Goal: Task Accomplishment & Management: Manage account settings

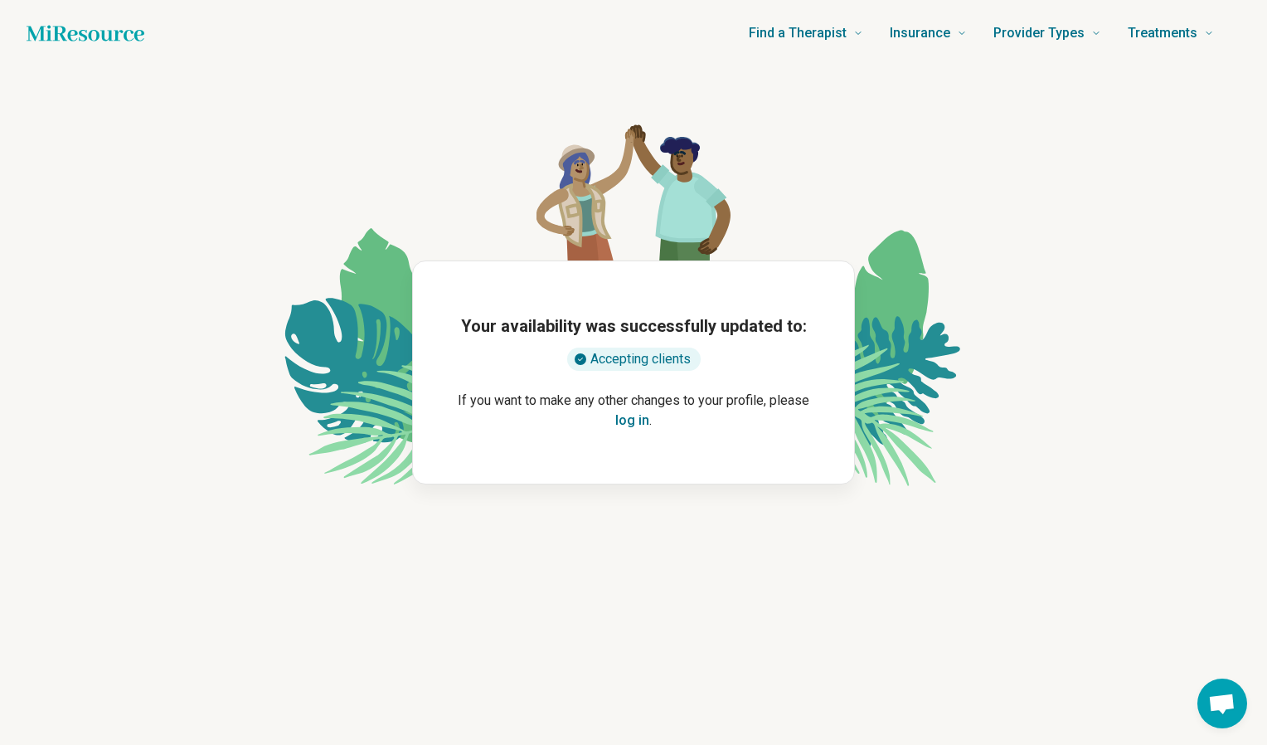
click at [634, 426] on button "log in" at bounding box center [632, 421] width 34 height 20
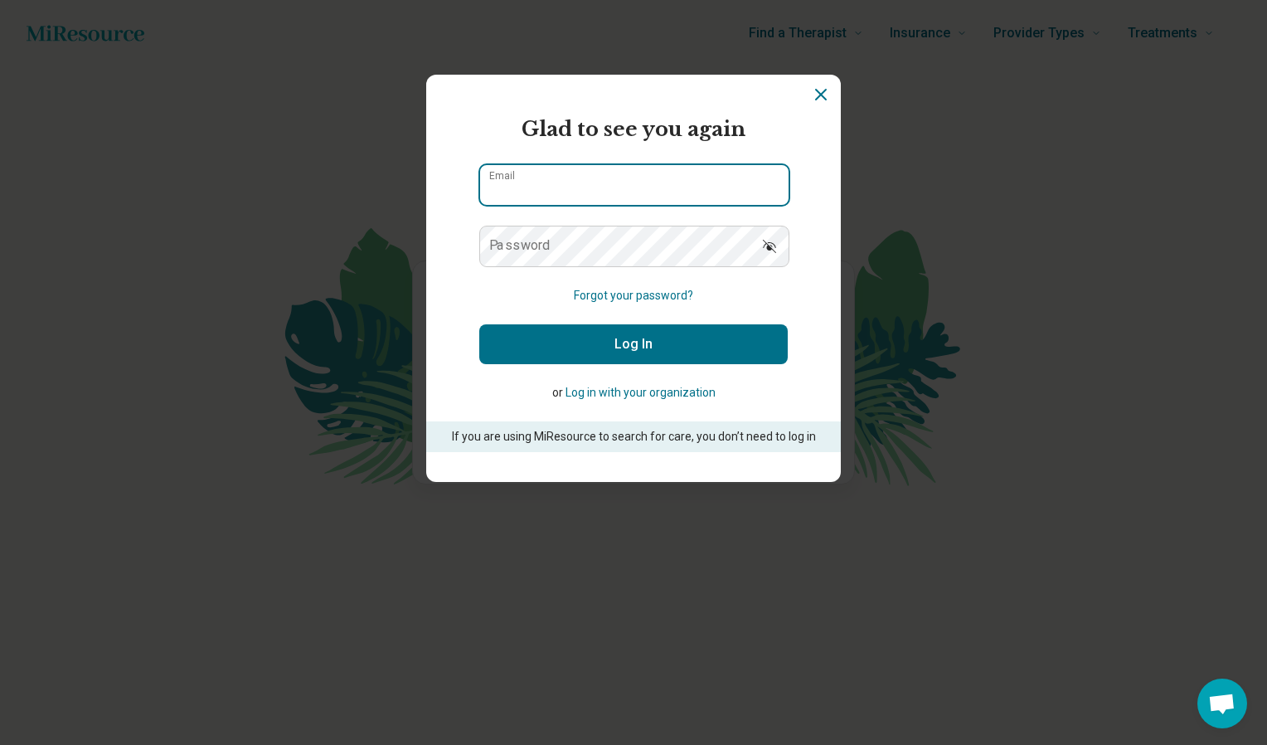
click at [623, 197] on input "Email" at bounding box center [634, 185] width 309 height 40
type input "**********"
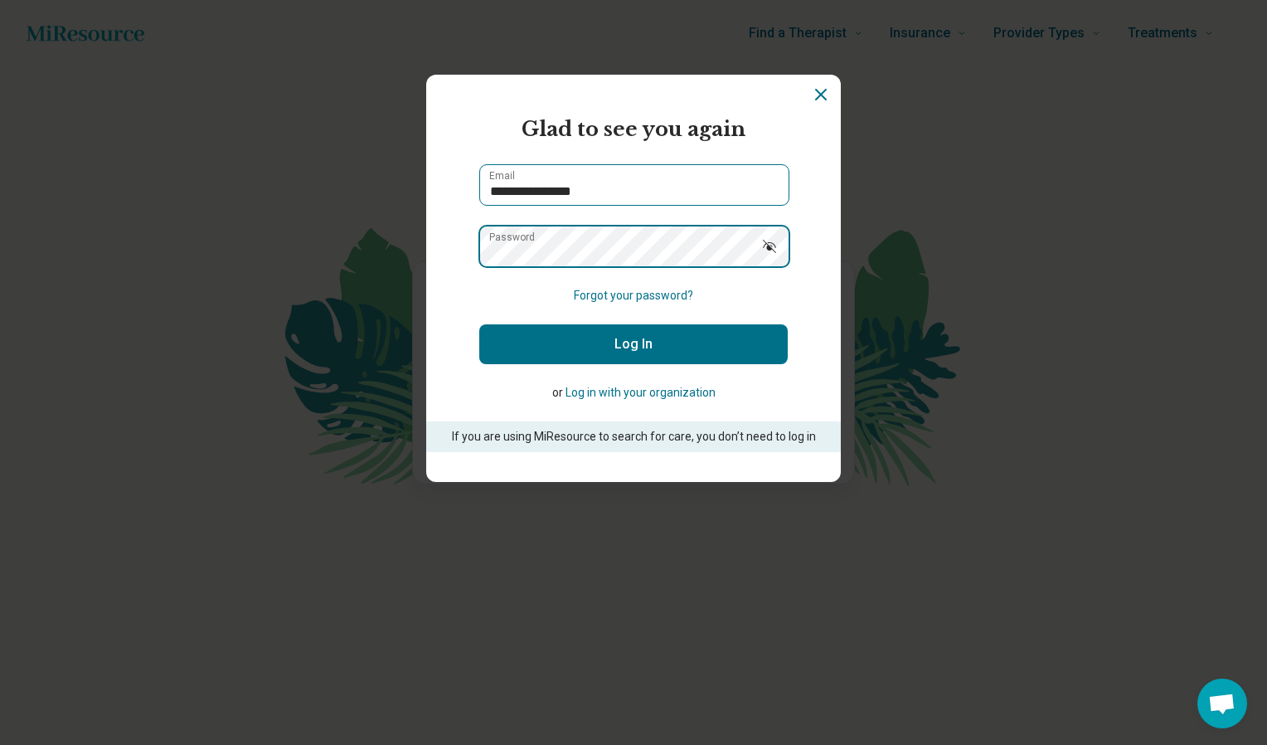
click at [479, 324] on button "Log In" at bounding box center [633, 344] width 309 height 40
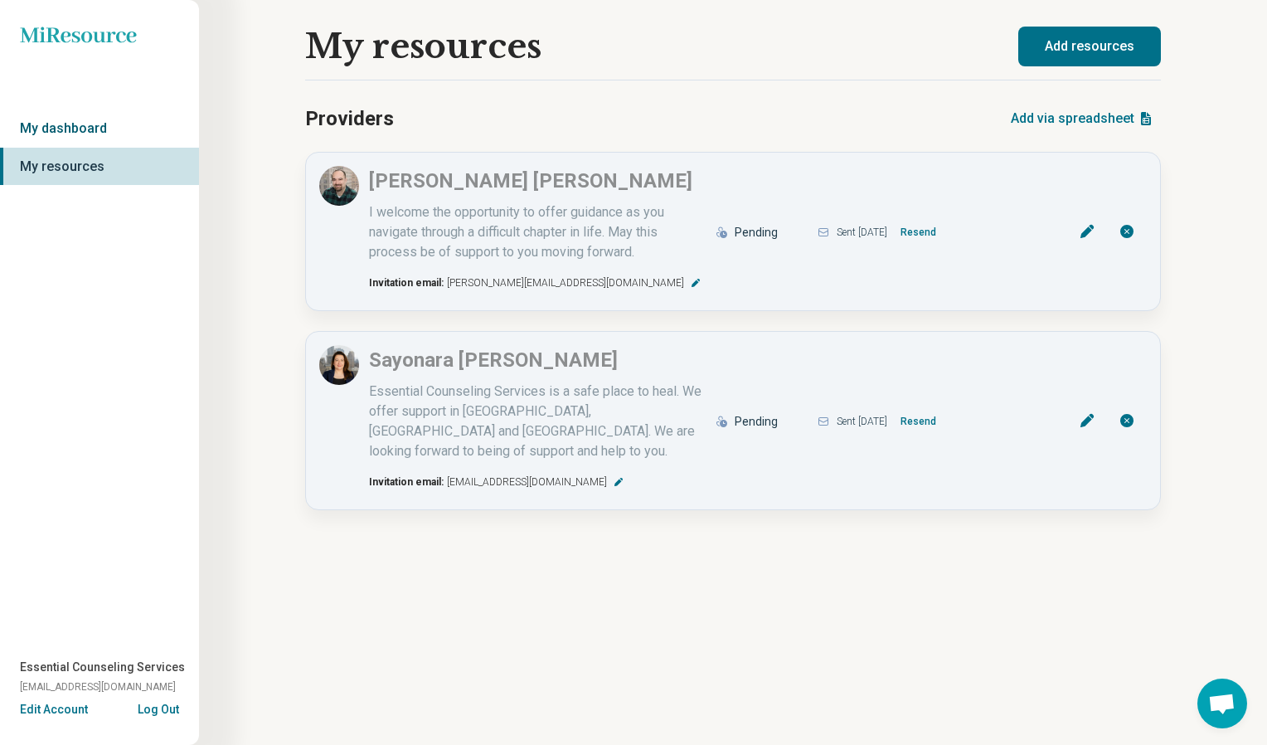
click at [68, 127] on link "My dashboard" at bounding box center [99, 128] width 199 height 38
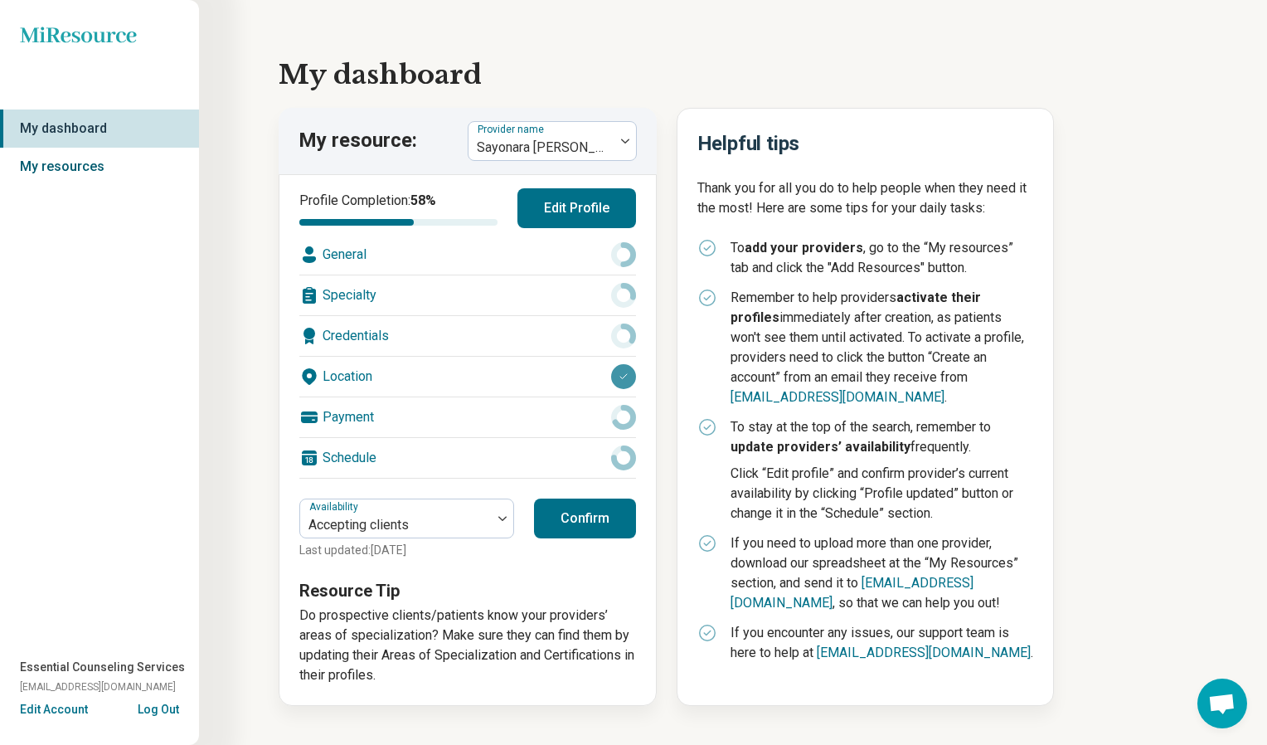
click at [63, 168] on link "My resources" at bounding box center [99, 167] width 199 height 38
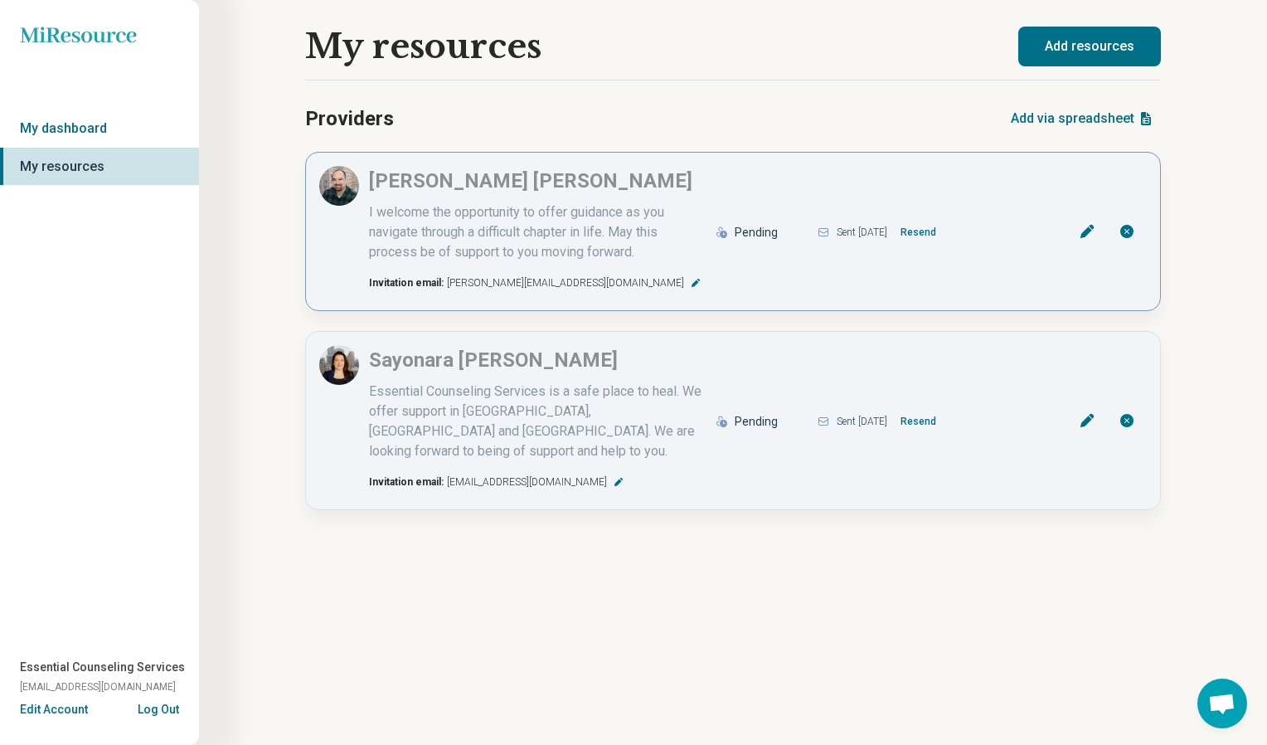
click at [756, 237] on div "Pending" at bounding box center [756, 232] width 43 height 17
click at [1086, 412] on icon at bounding box center [1087, 420] width 17 height 17
click at [936, 236] on button "Resend" at bounding box center [918, 232] width 49 height 27
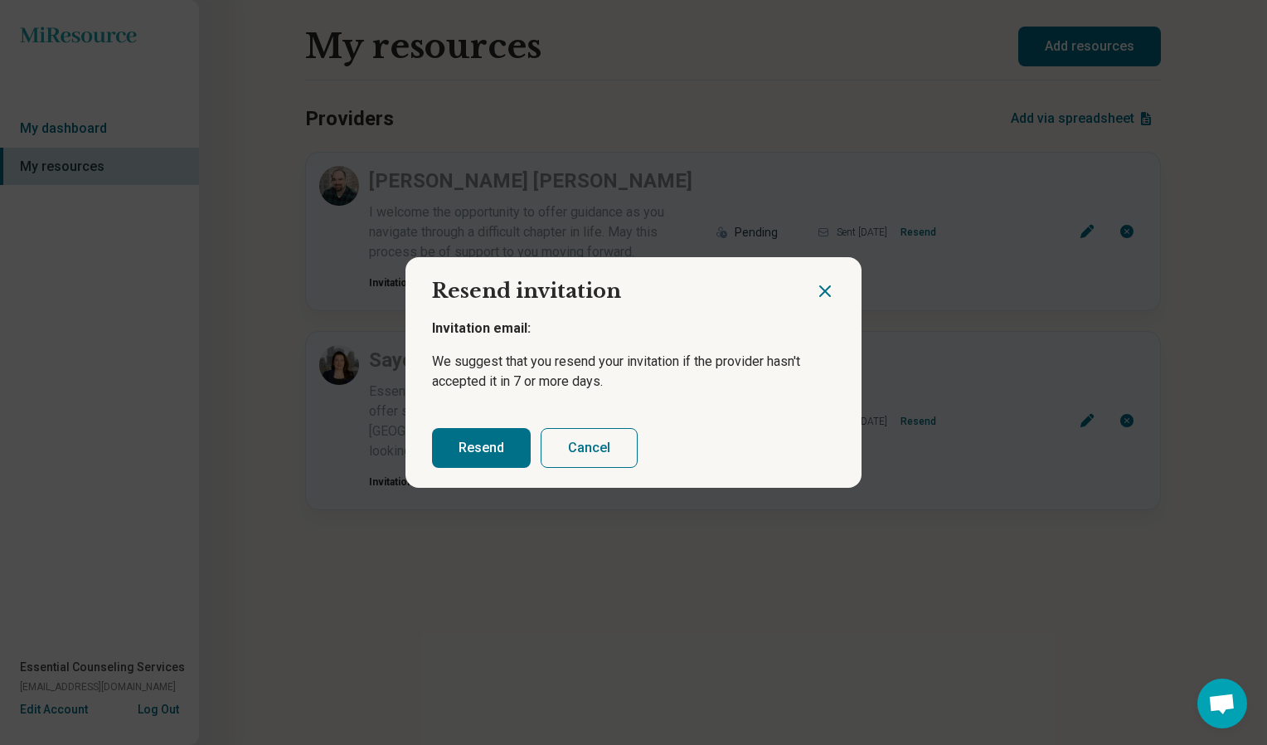
click at [478, 443] on button "Resend" at bounding box center [481, 448] width 99 height 40
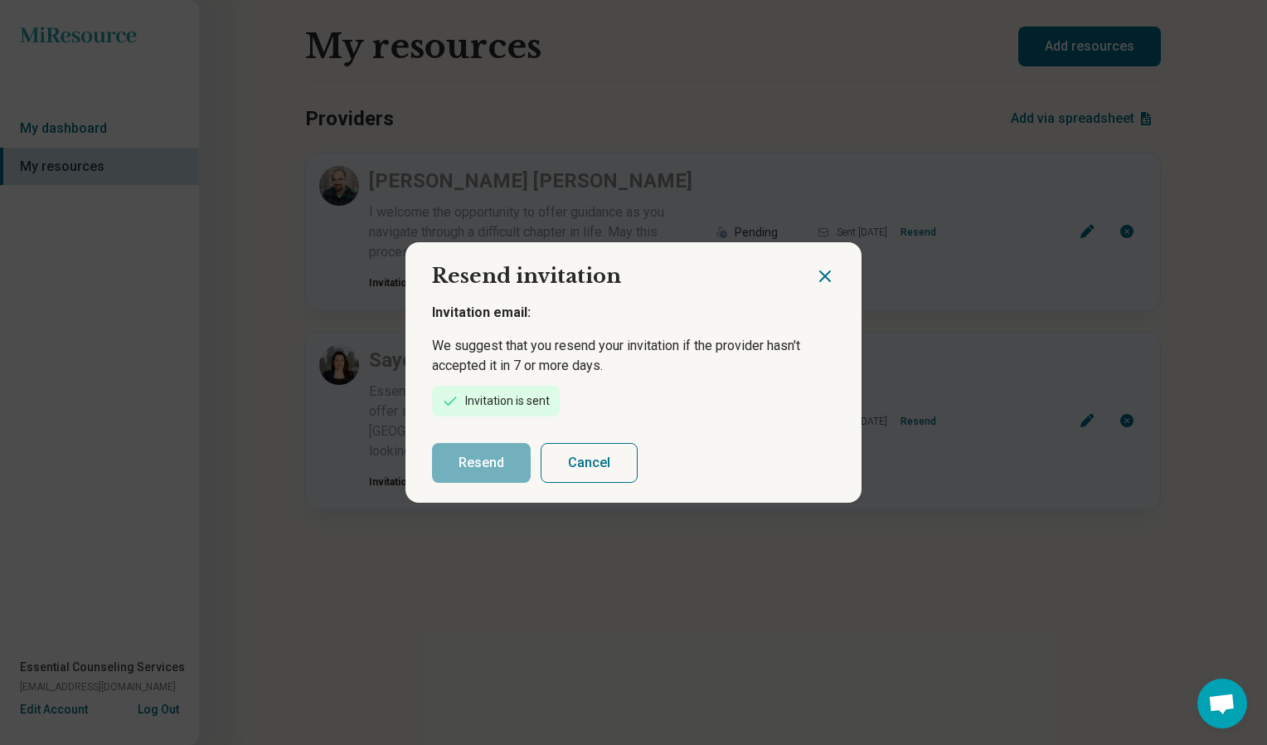
click at [829, 269] on icon "Close dialog" at bounding box center [825, 276] width 20 height 20
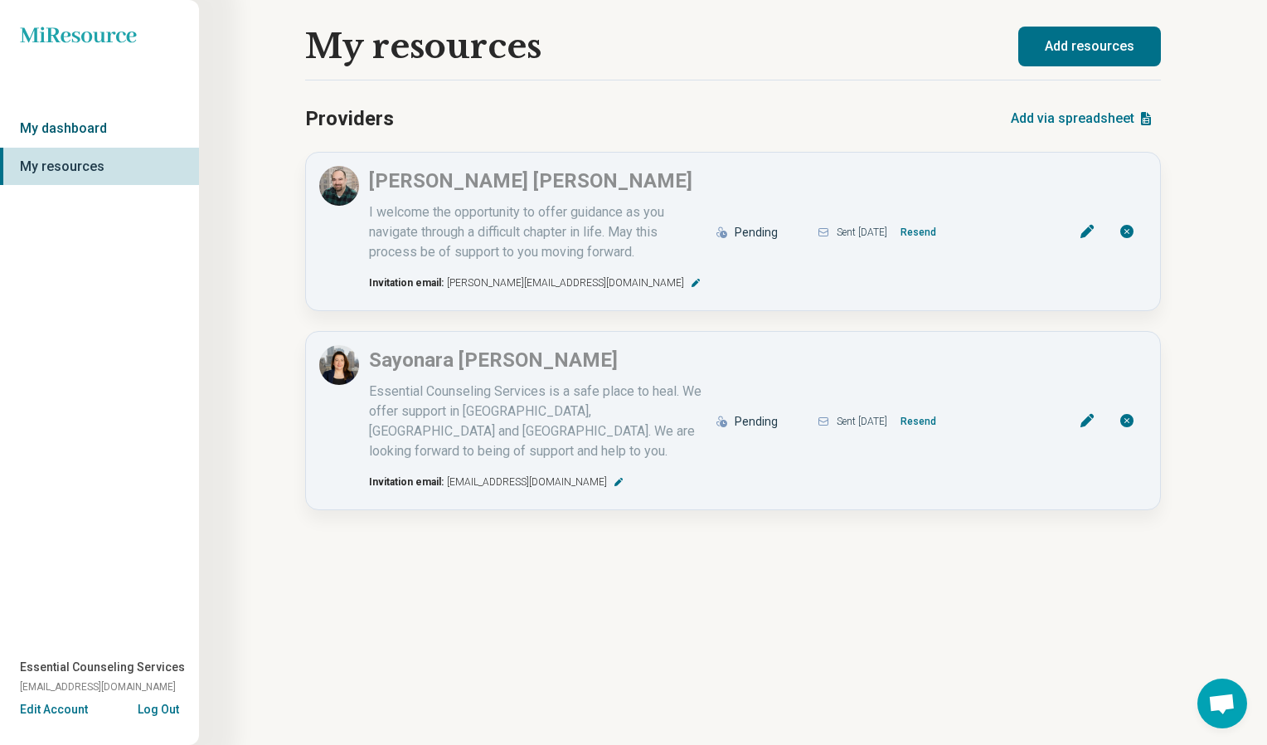
click at [84, 119] on link "My dashboard" at bounding box center [99, 128] width 199 height 38
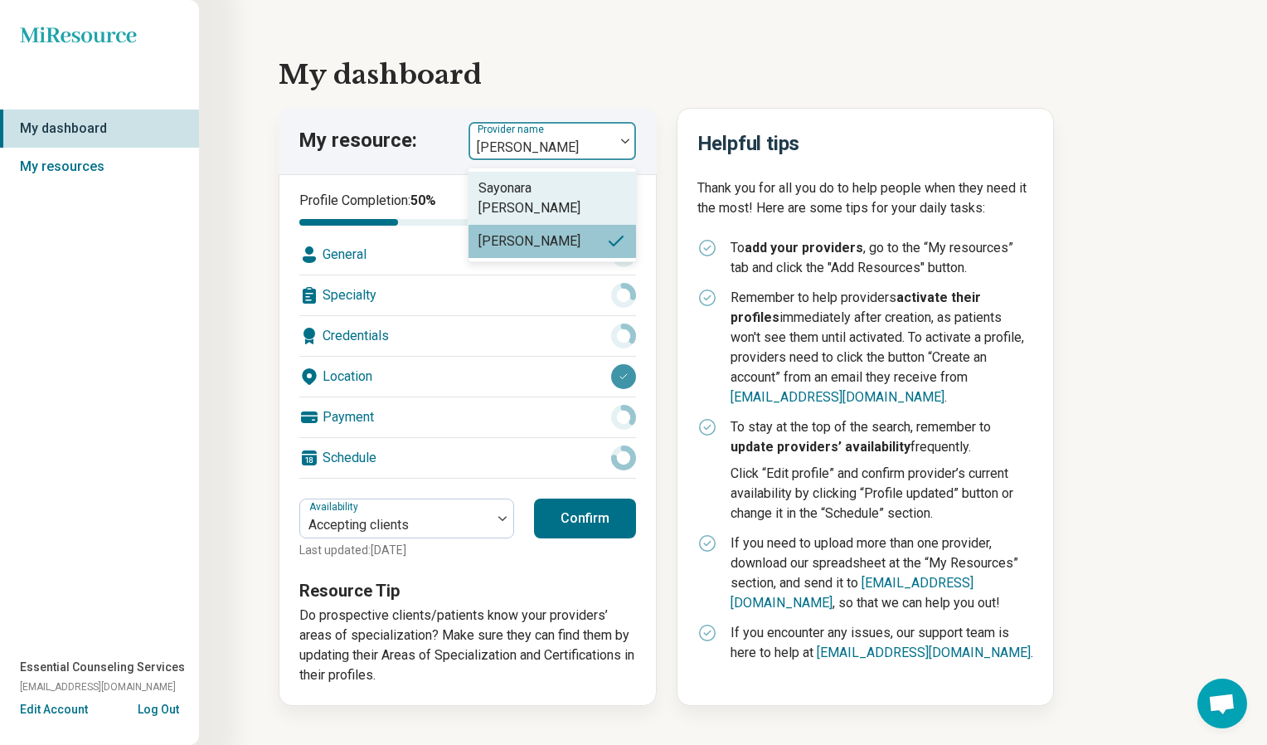
click at [593, 137] on div at bounding box center [541, 147] width 133 height 23
click at [581, 246] on div "Jonathan Stepansky" at bounding box center [530, 241] width 102 height 20
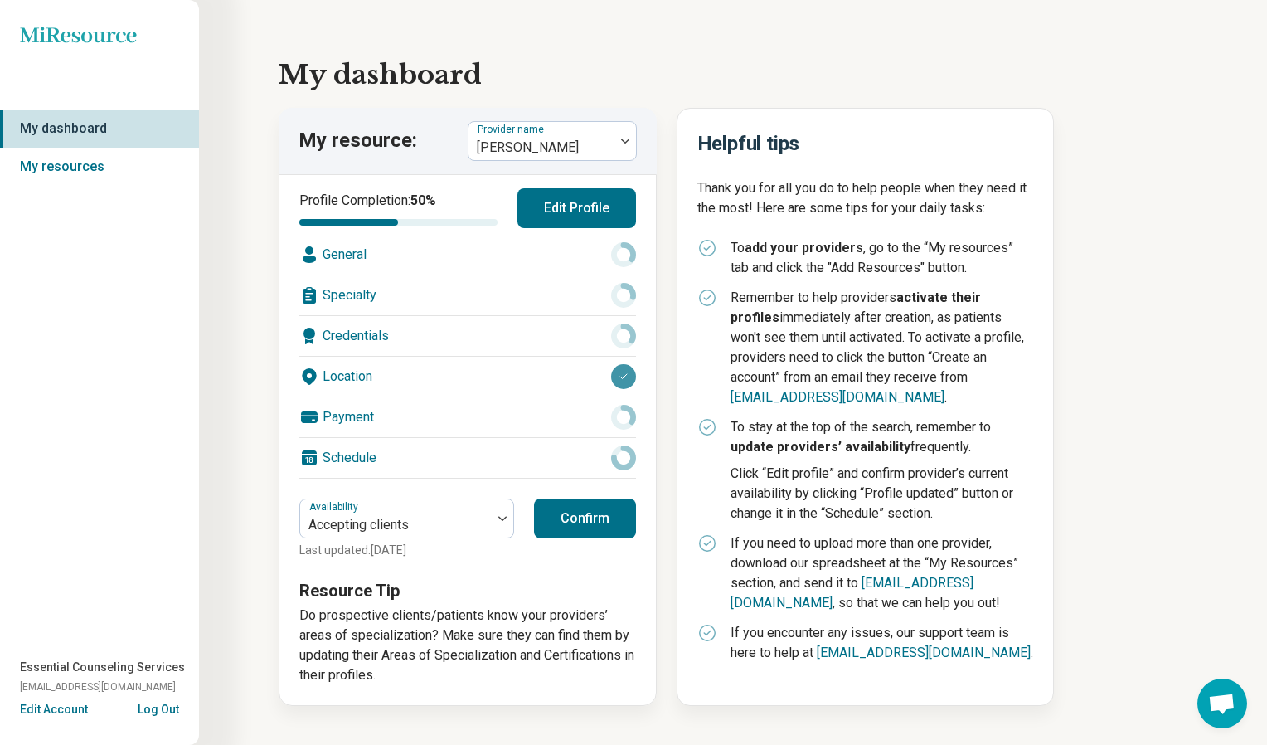
click at [607, 214] on button "Edit Profile" at bounding box center [577, 208] width 119 height 40
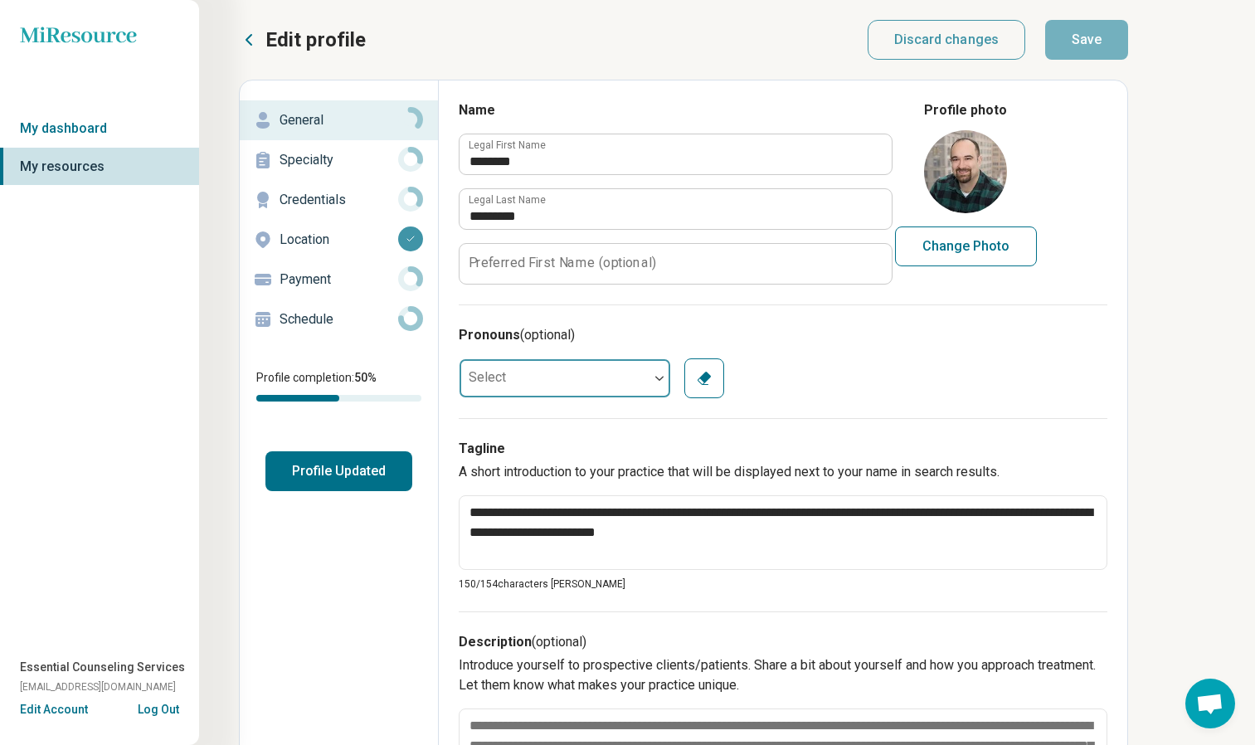
click at [649, 380] on div at bounding box center [660, 378] width 22 height 5
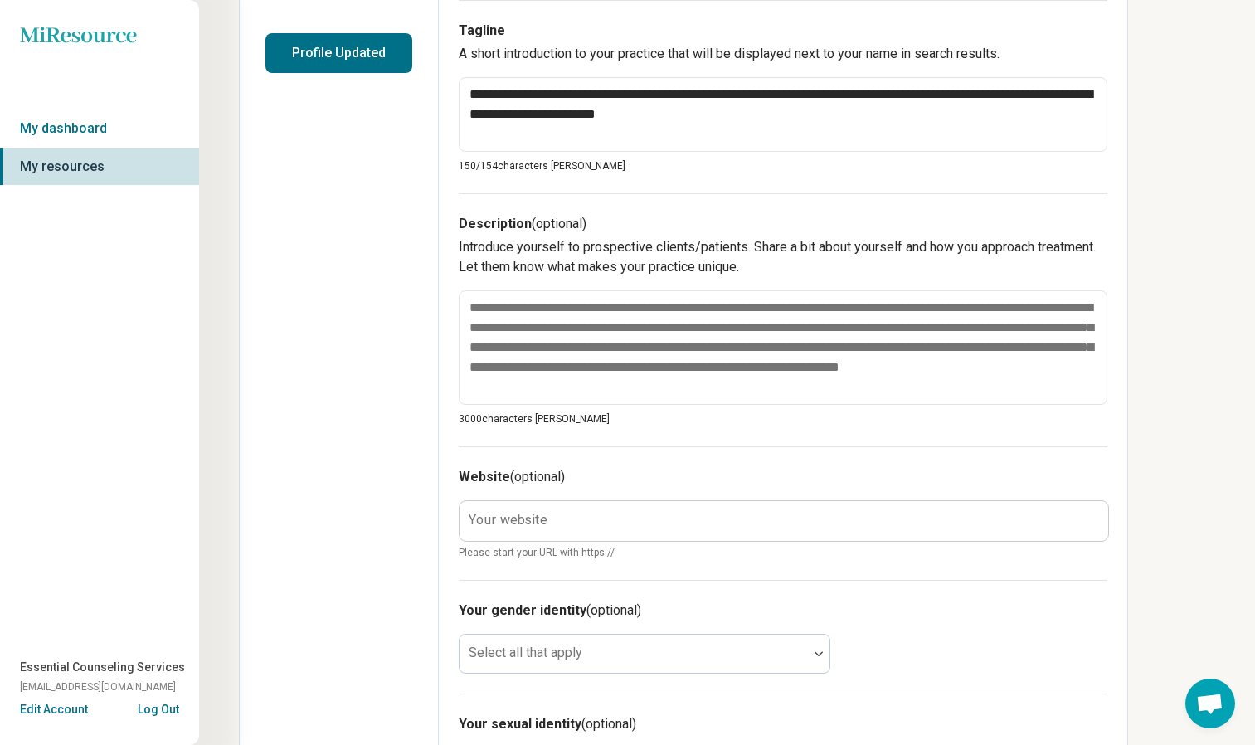
scroll to position [416, 0]
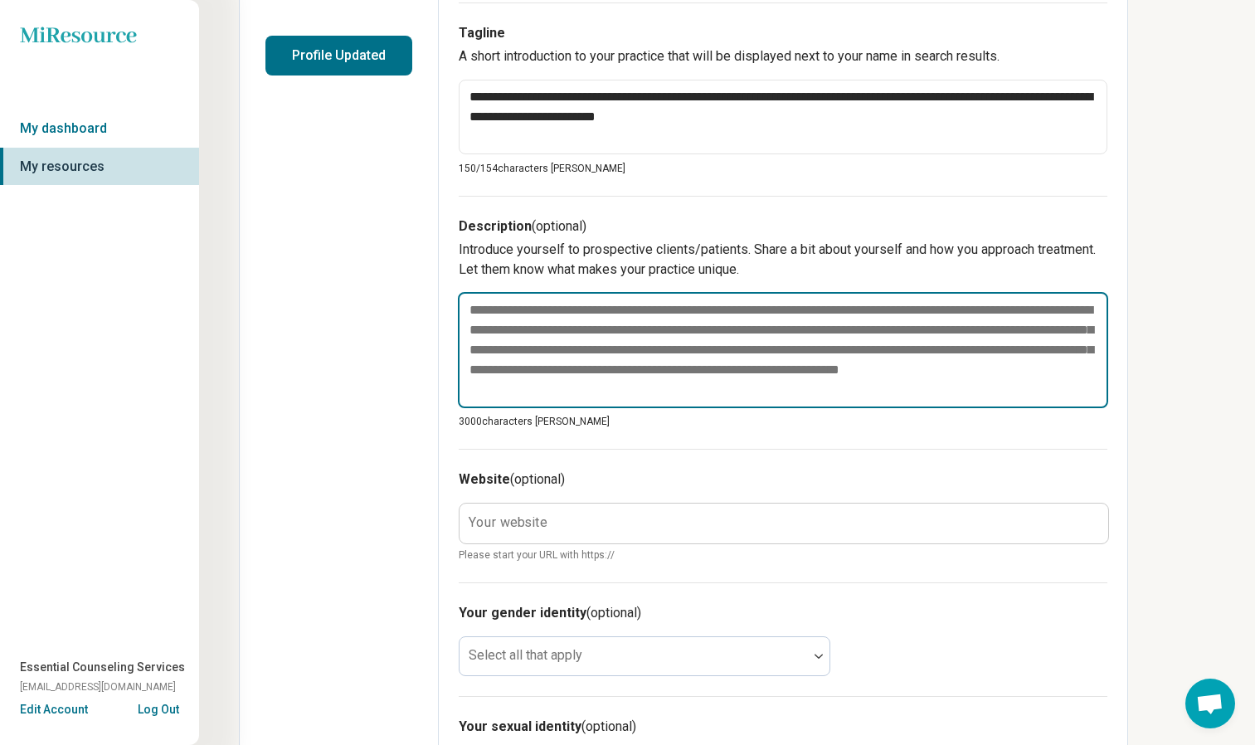
click at [1012, 362] on textarea at bounding box center [783, 350] width 650 height 116
type textarea "*"
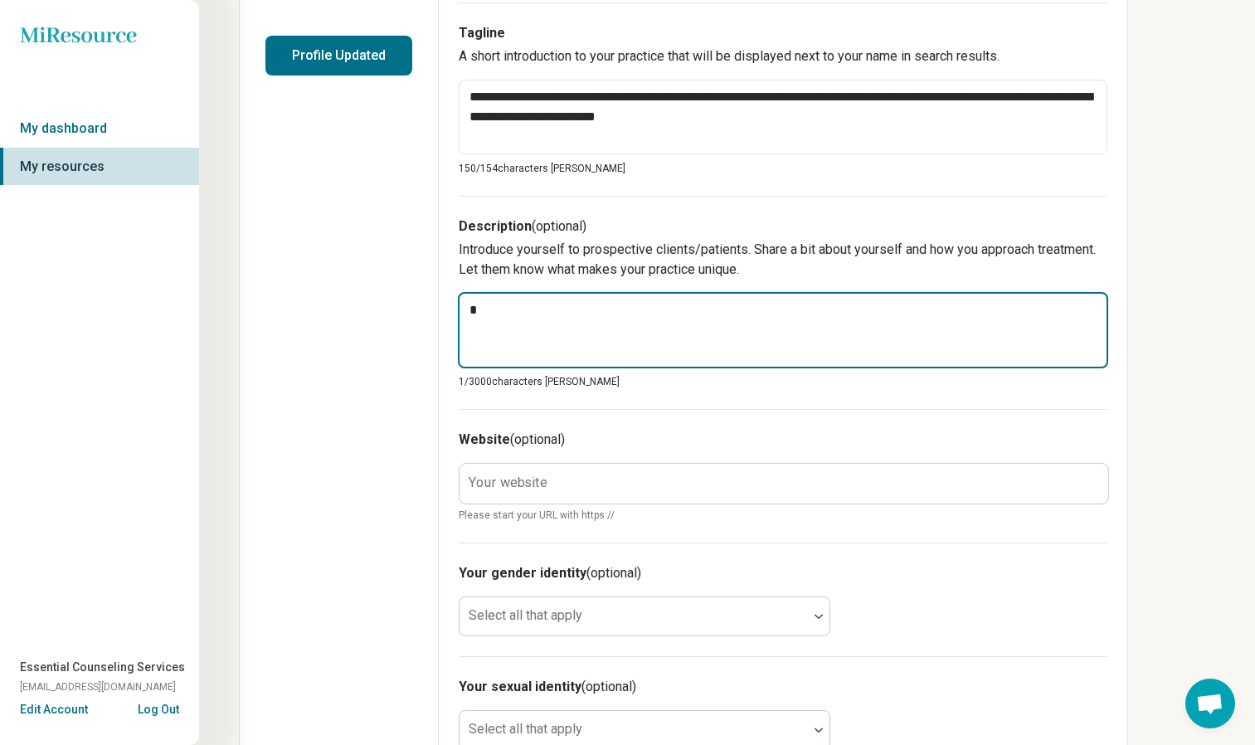
type textarea "*"
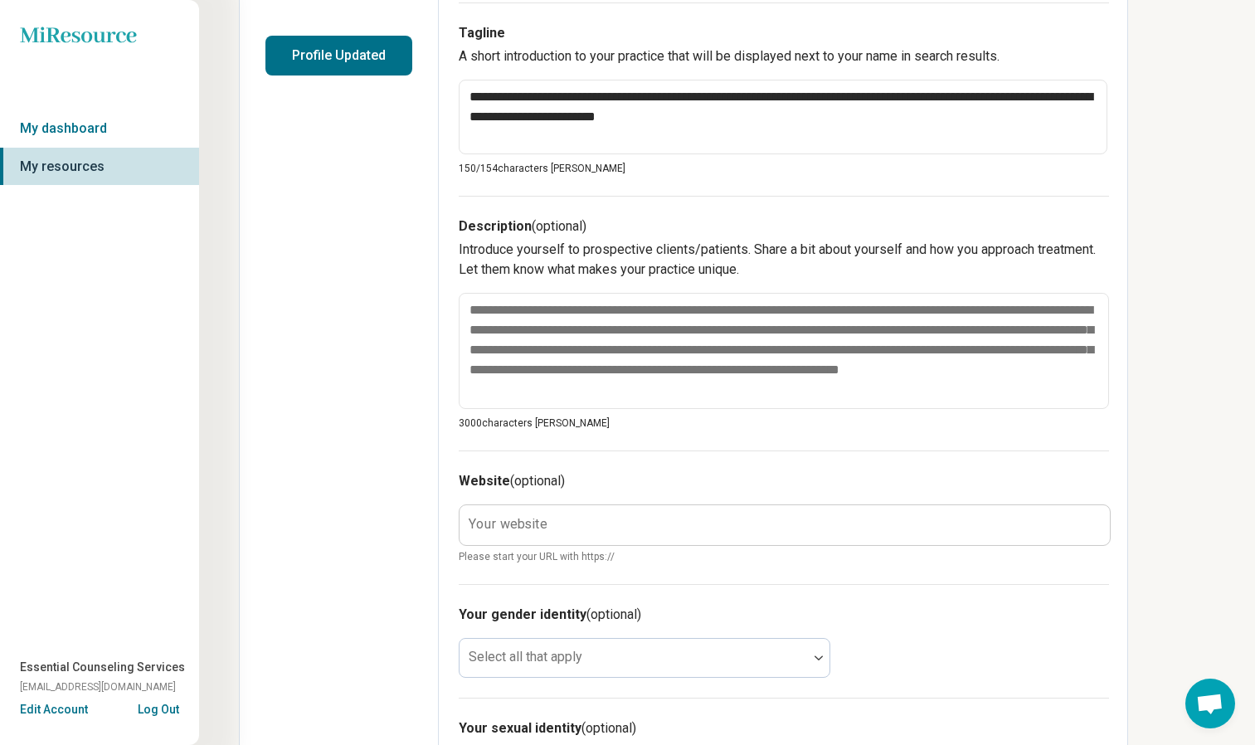
click at [1209, 328] on div "**********" at bounding box center [727, 365] width 1056 height 1562
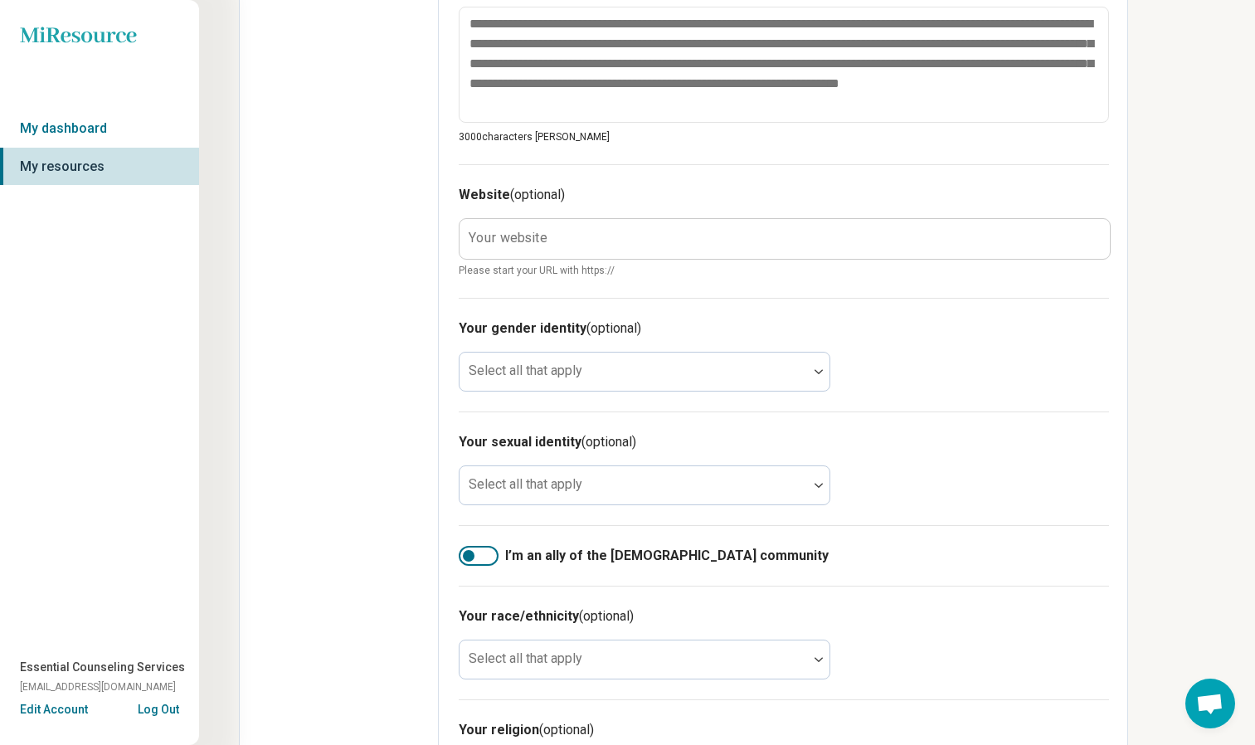
scroll to position [700, 0]
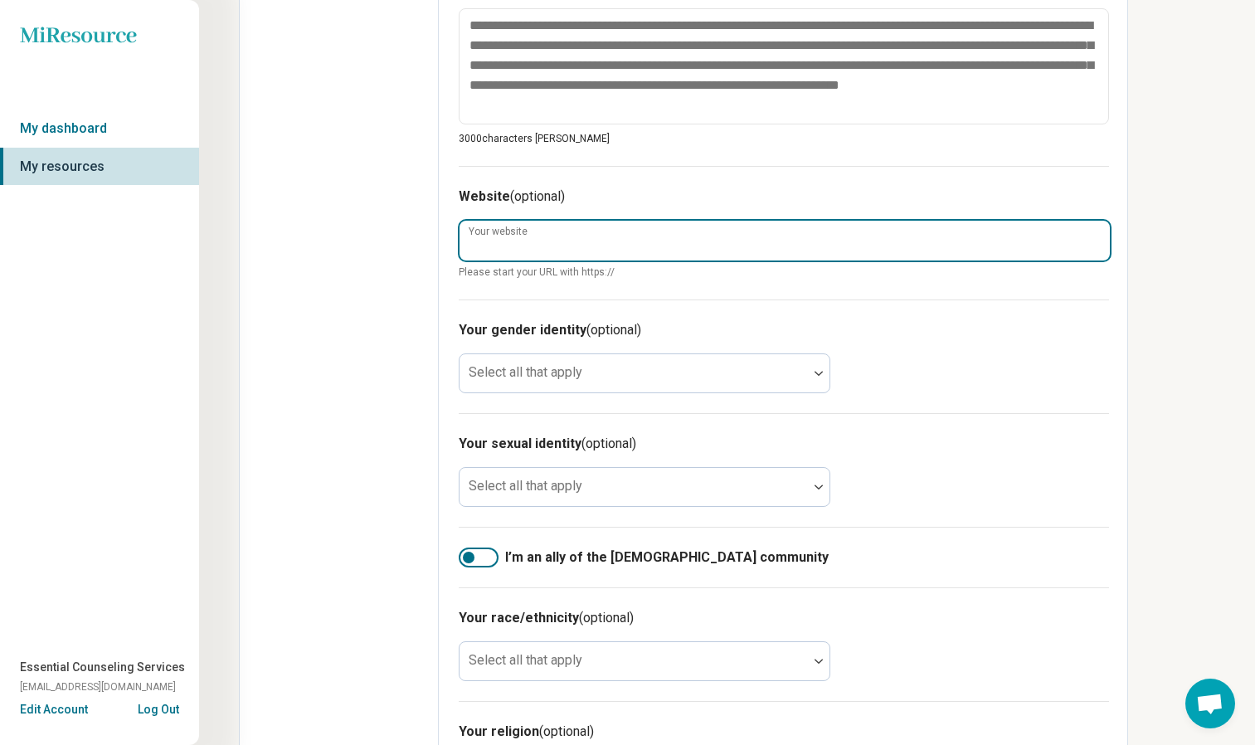
click at [766, 240] on input "Your website" at bounding box center [785, 241] width 650 height 40
type input "**********"
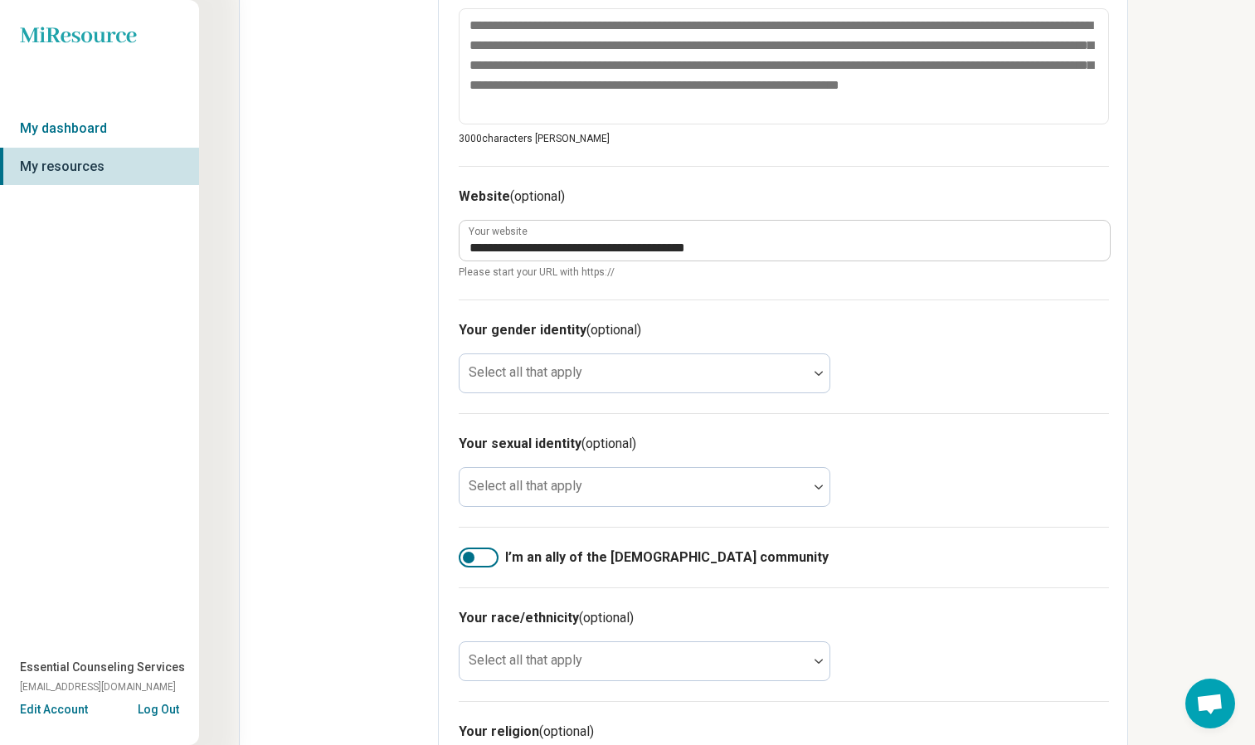
click at [1053, 364] on div "Your gender identity (optional) Select all that apply" at bounding box center [784, 356] width 650 height 114
click at [1207, 372] on div "**********" at bounding box center [727, 81] width 1056 height 1562
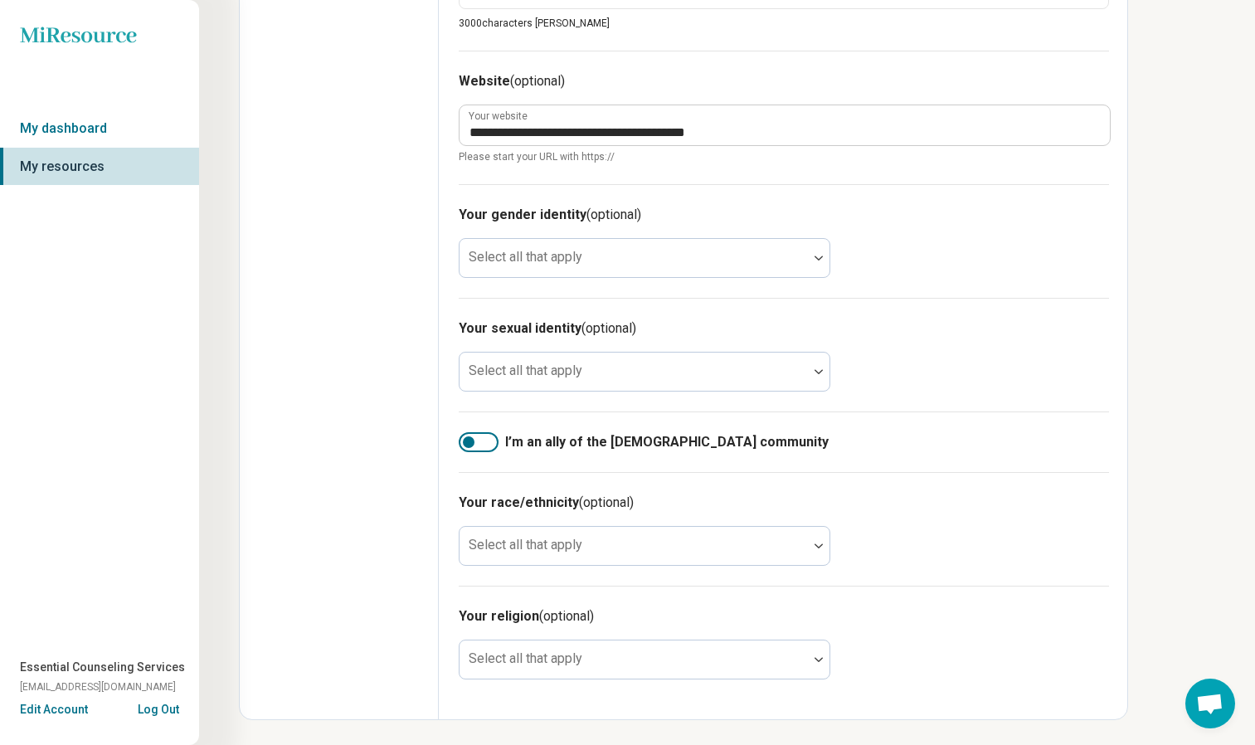
click at [469, 445] on div at bounding box center [469, 442] width 12 height 12
click at [469, 445] on div at bounding box center [479, 442] width 40 height 20
click at [469, 445] on div at bounding box center [469, 442] width 12 height 12
click at [476, 430] on div "I’m an ally of the LGBTQIA+ community" at bounding box center [784, 441] width 650 height 61
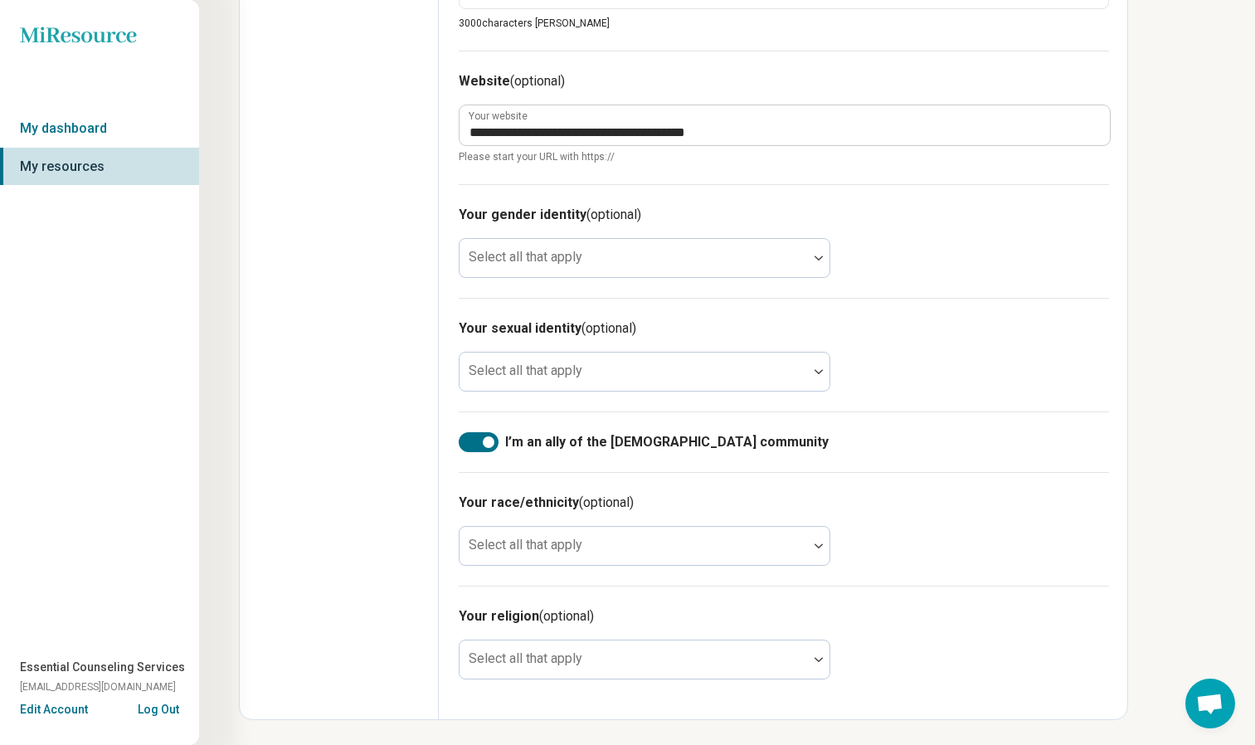
click at [476, 438] on div at bounding box center [479, 442] width 40 height 20
click at [476, 449] on div at bounding box center [479, 442] width 40 height 20
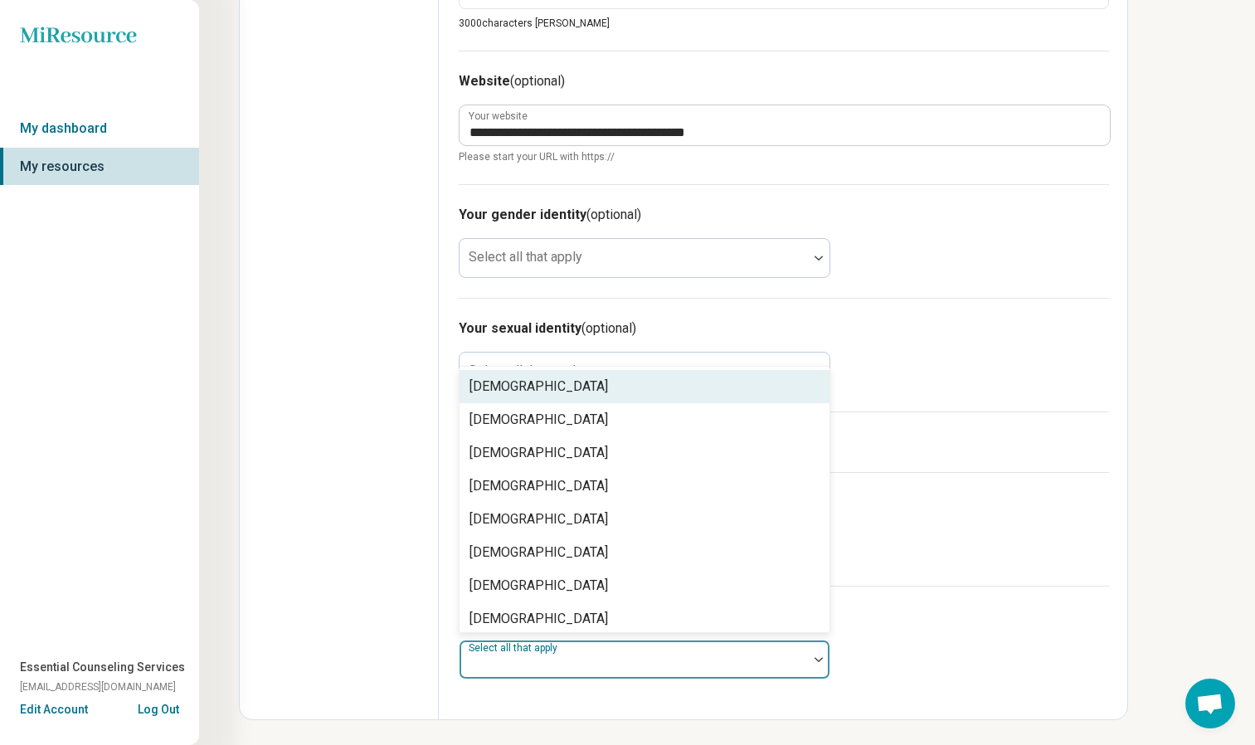
click at [802, 647] on div at bounding box center [634, 659] width 348 height 36
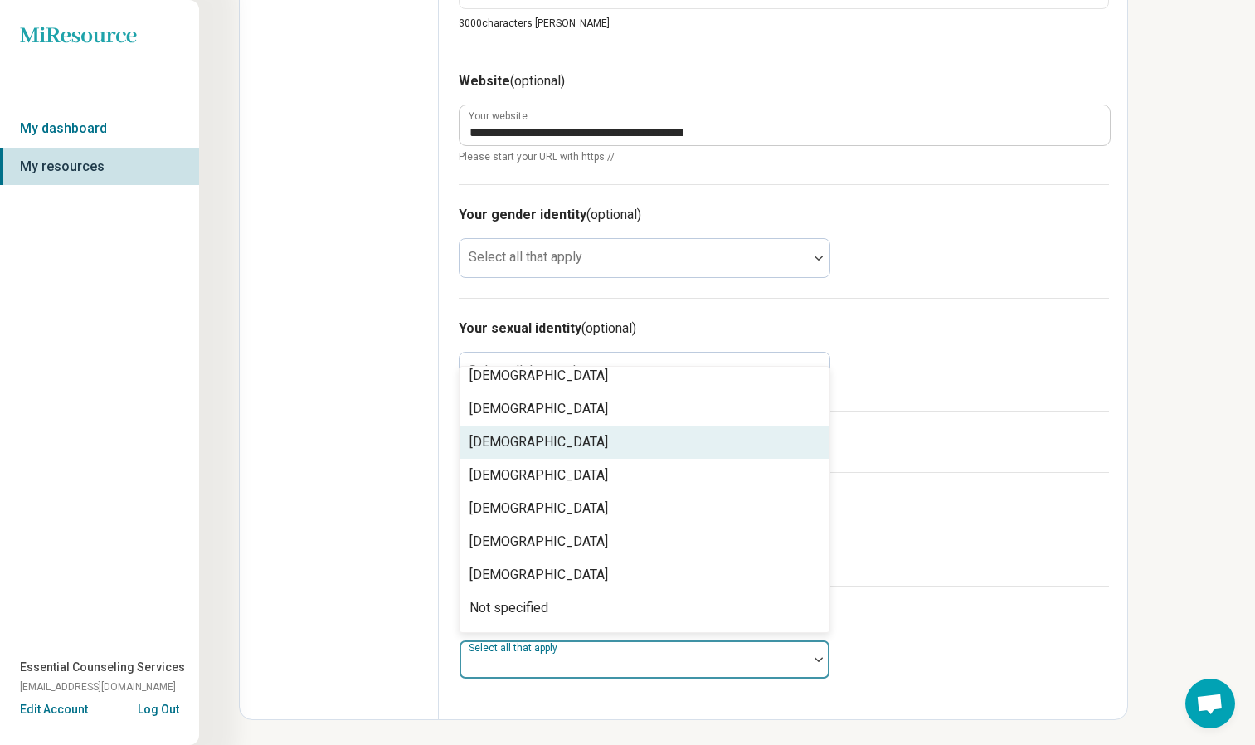
scroll to position [0, 0]
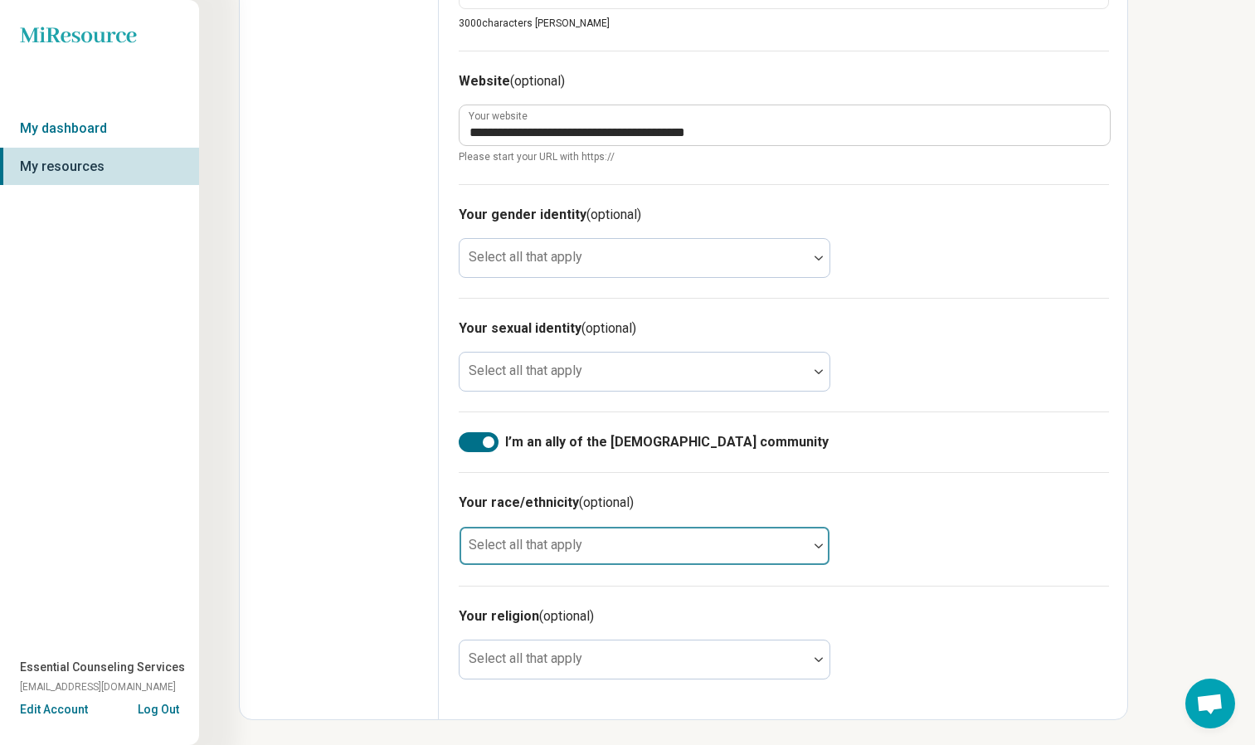
click at [703, 548] on div at bounding box center [633, 552] width 335 height 23
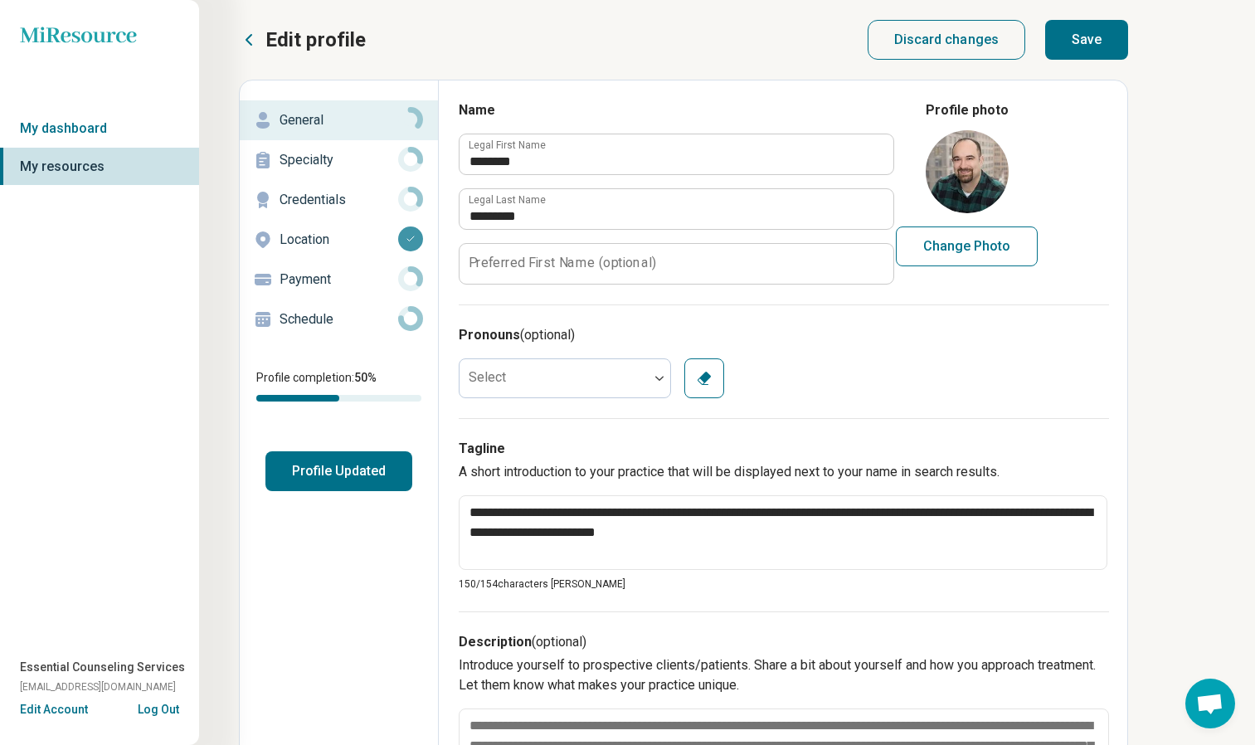
click at [323, 473] on button "Profile Updated" at bounding box center [338, 471] width 147 height 40
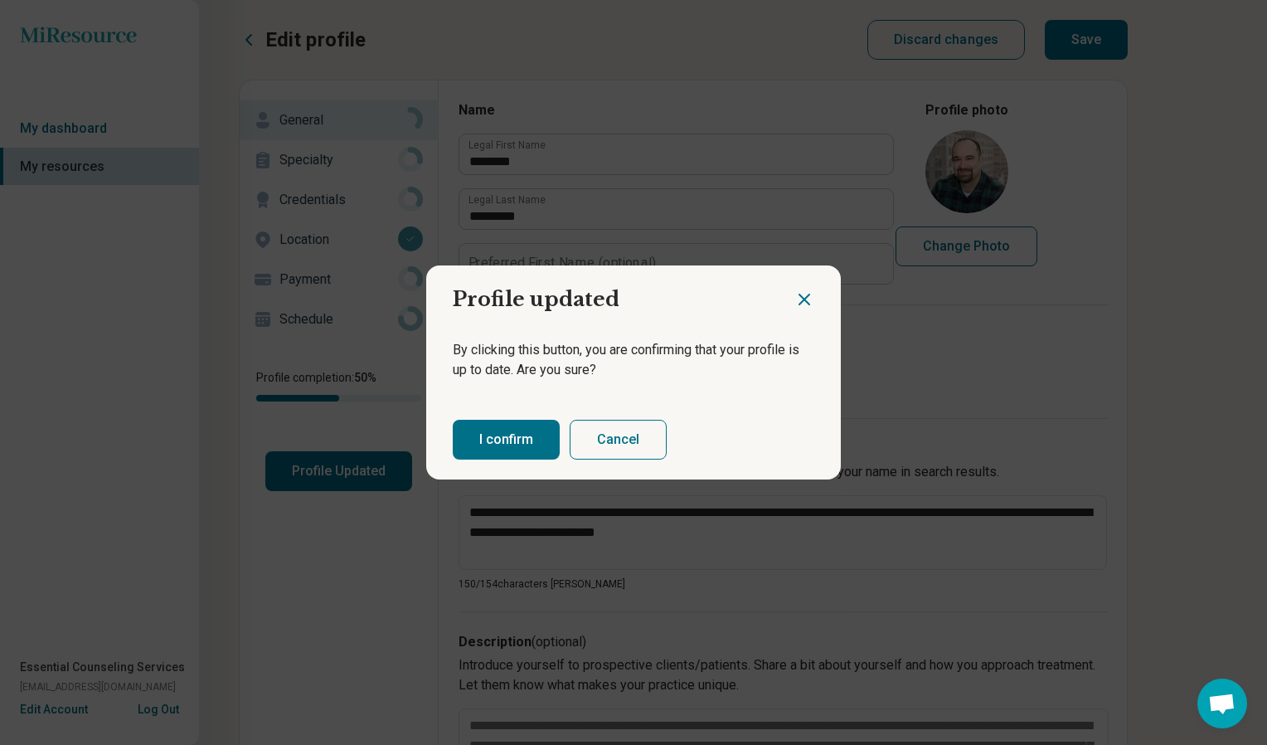
click at [596, 435] on button "Cancel" at bounding box center [618, 440] width 97 height 40
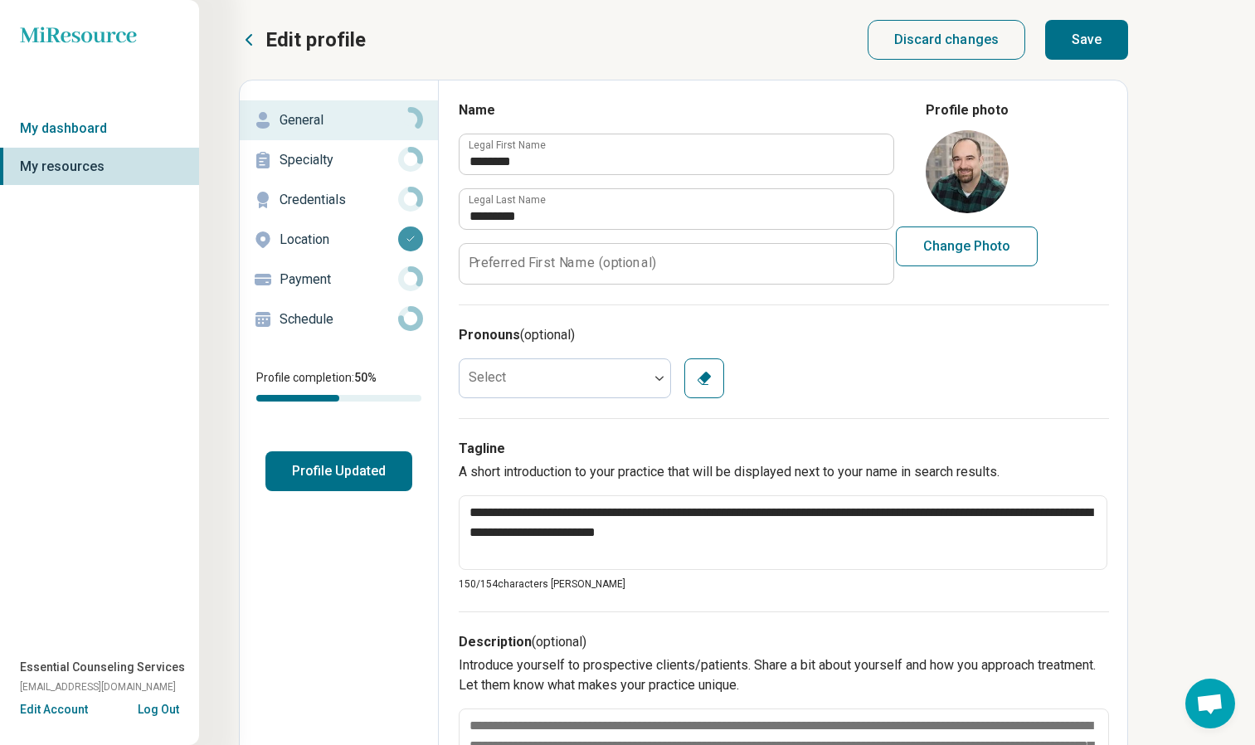
click at [1077, 41] on button "Save" at bounding box center [1086, 40] width 83 height 40
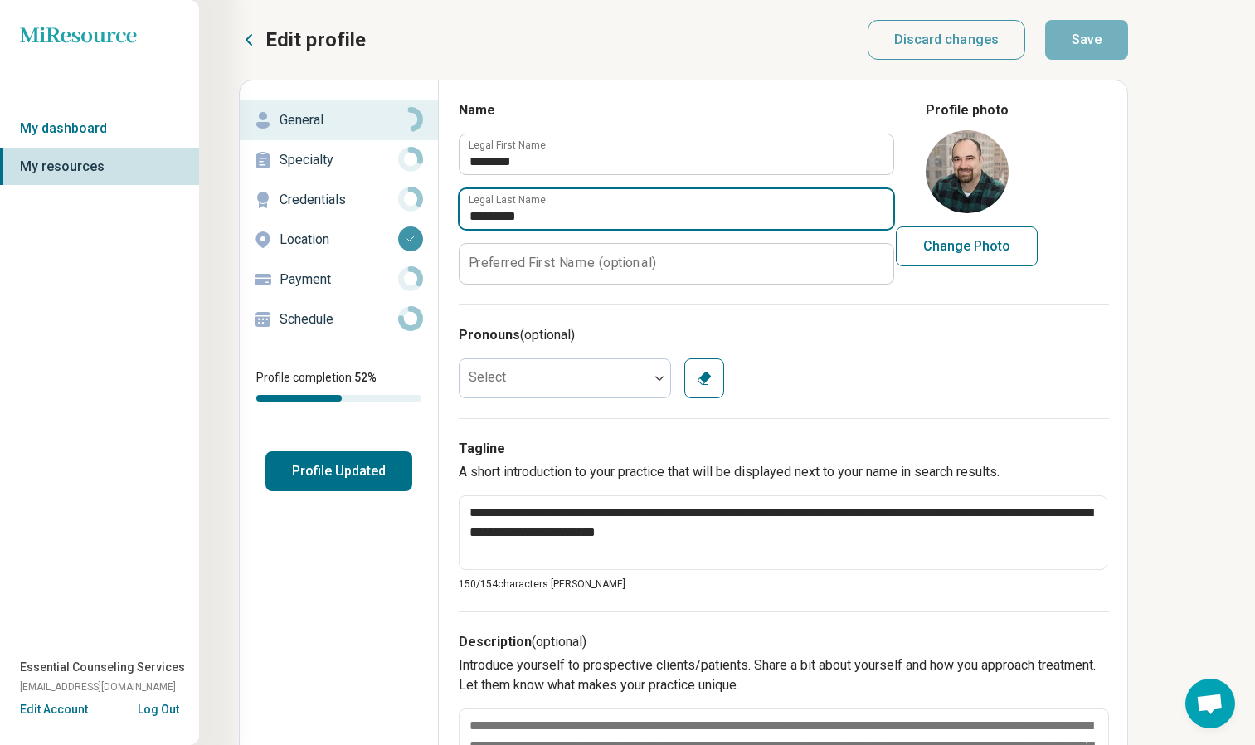
click at [724, 221] on input "*********" at bounding box center [677, 209] width 434 height 40
type textarea "*"
type input "*********"
type textarea "*"
type input "*********"
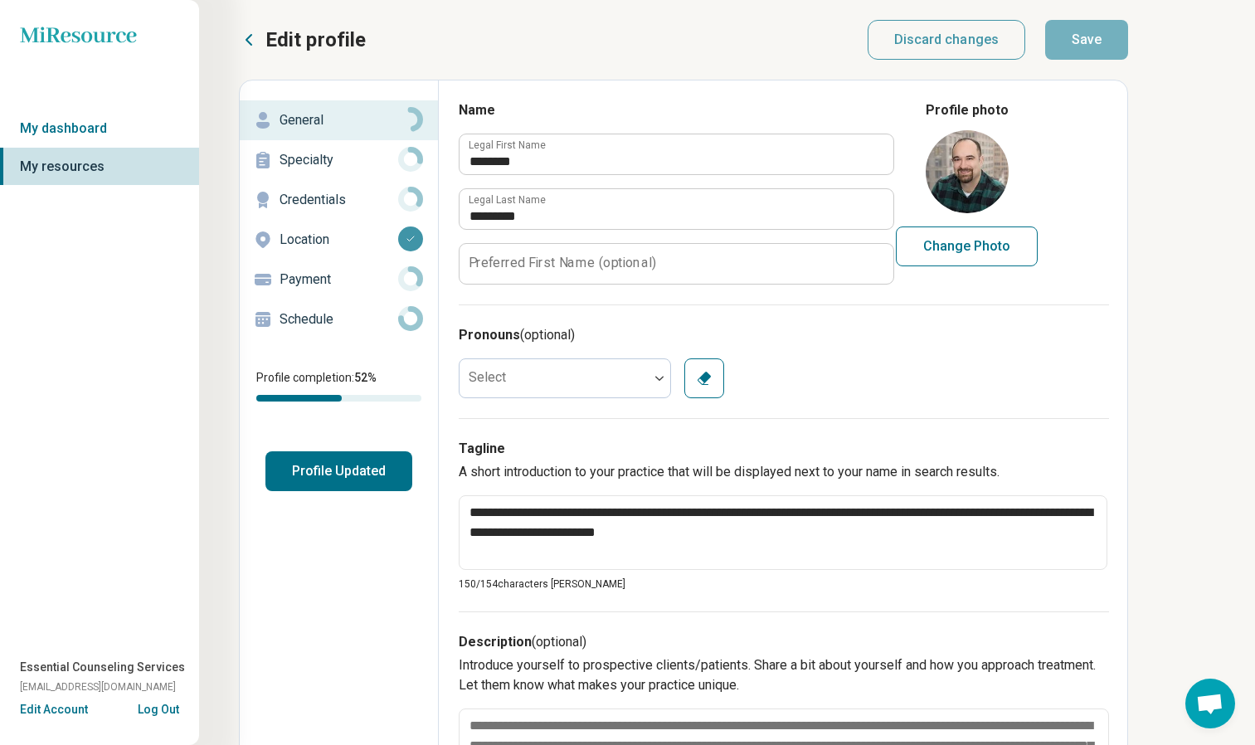
click at [408, 158] on icon at bounding box center [410, 159] width 25 height 25
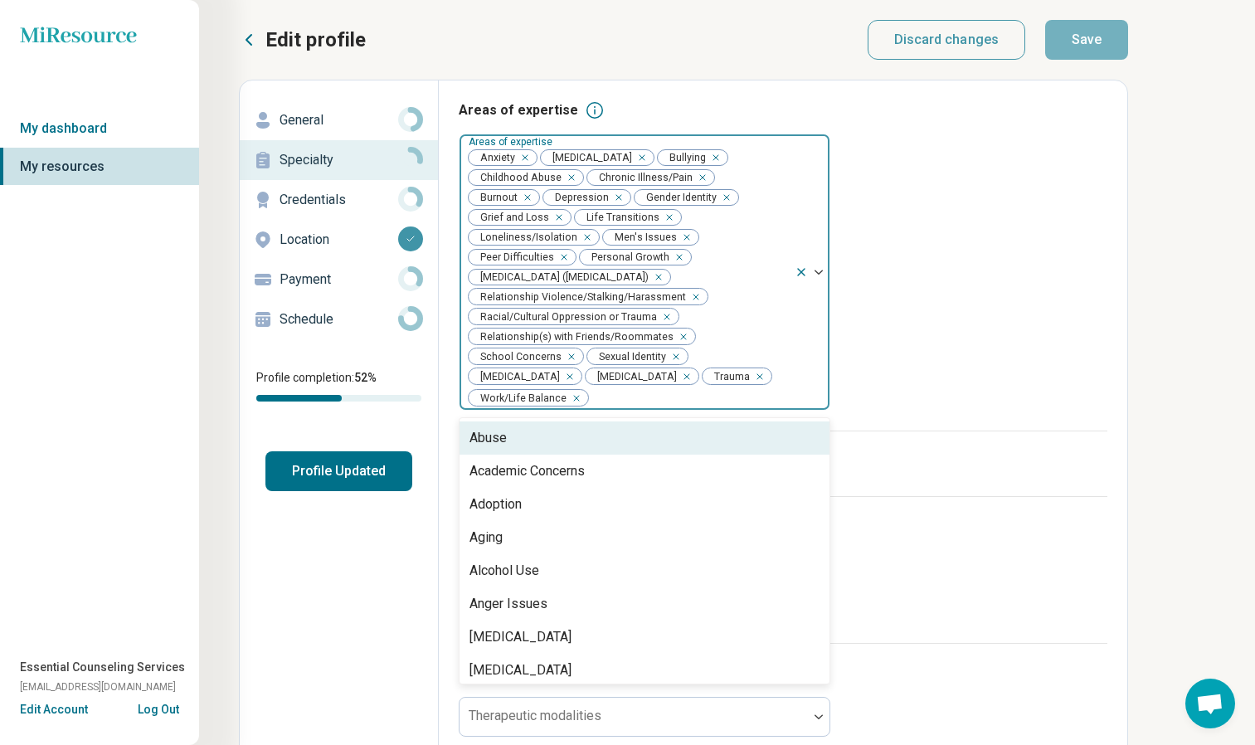
click at [818, 248] on div at bounding box center [812, 271] width 35 height 275
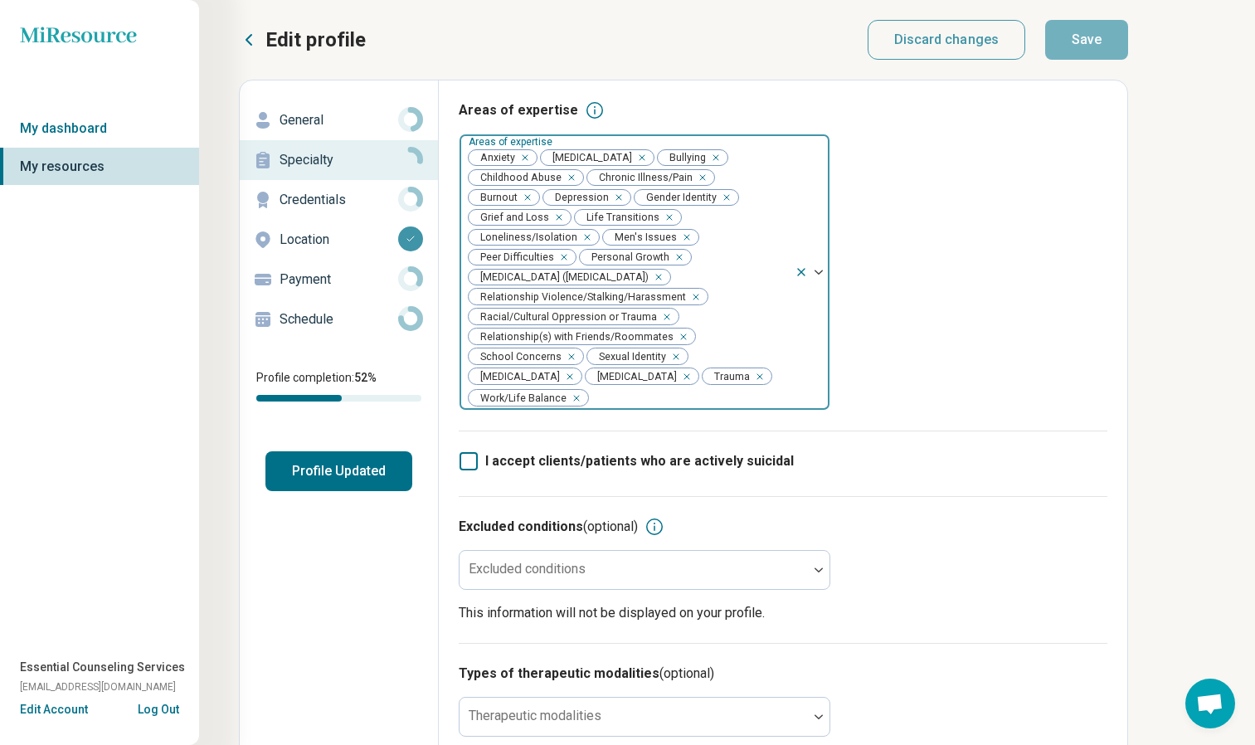
click at [817, 255] on div at bounding box center [812, 271] width 35 height 275
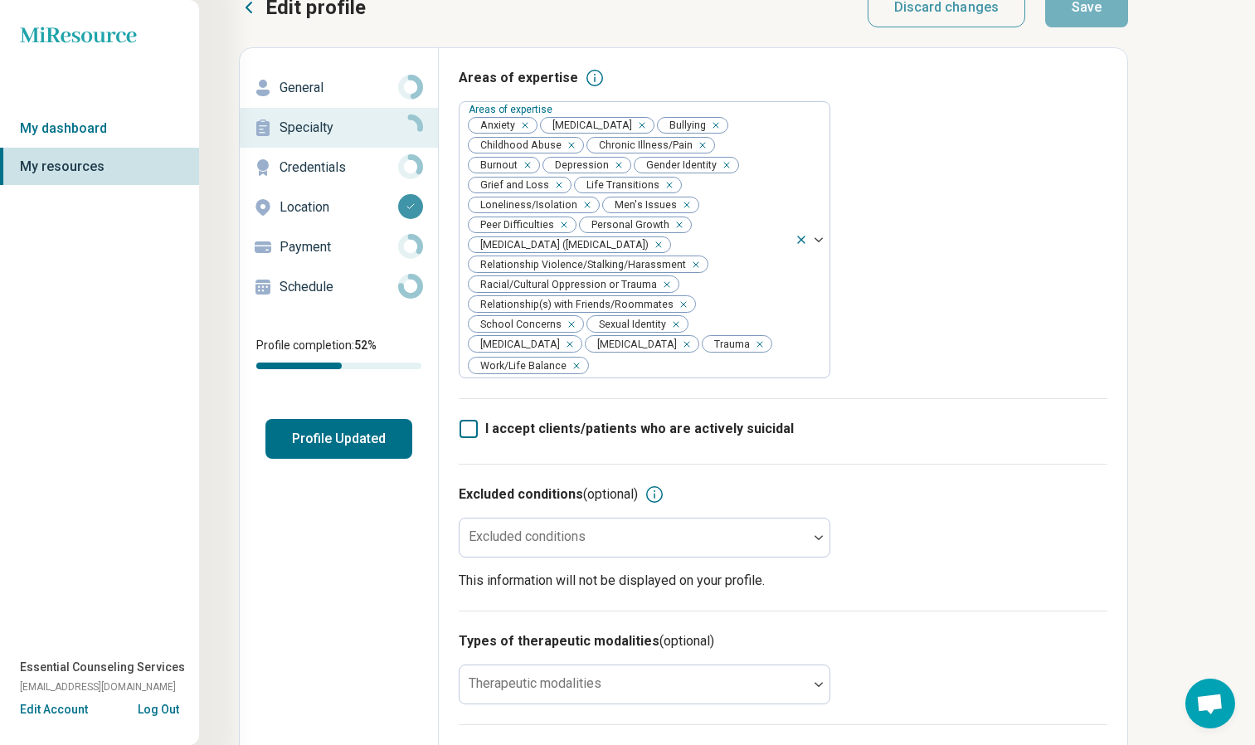
scroll to position [36, 0]
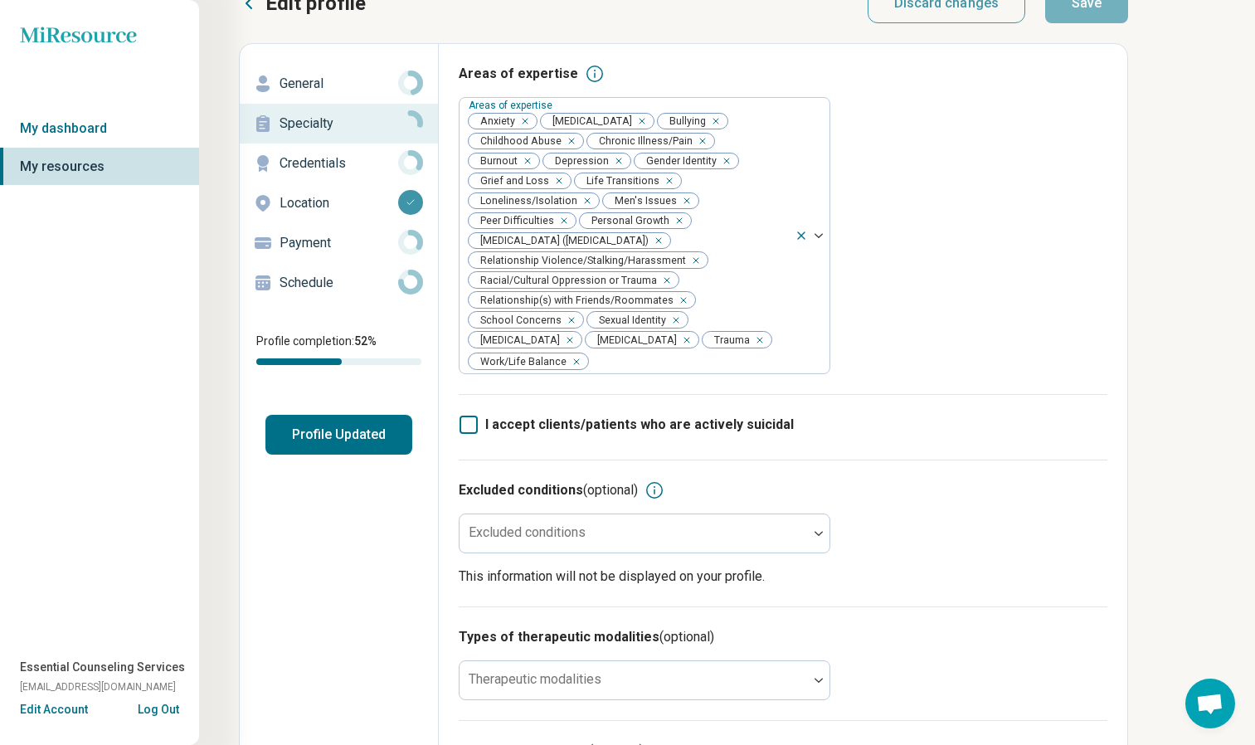
click at [561, 416] on span "I accept clients/patients who are actively suicidal" at bounding box center [639, 424] width 309 height 16
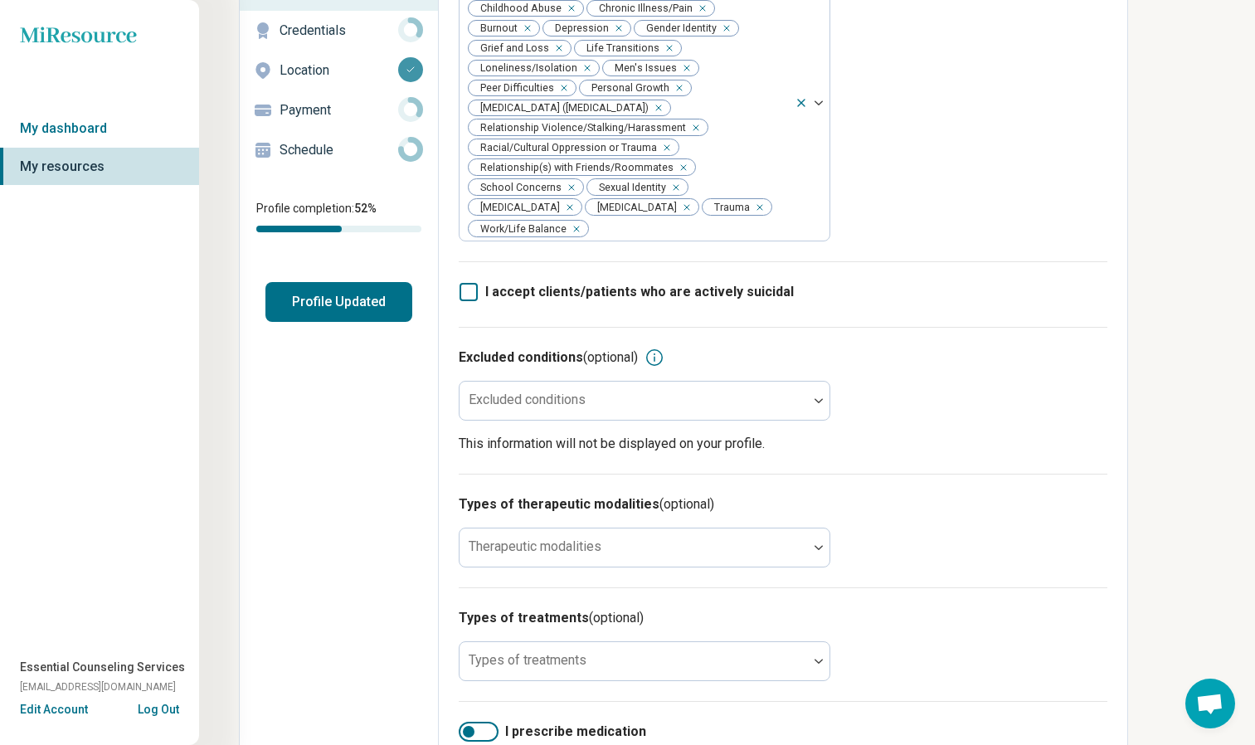
scroll to position [208, 0]
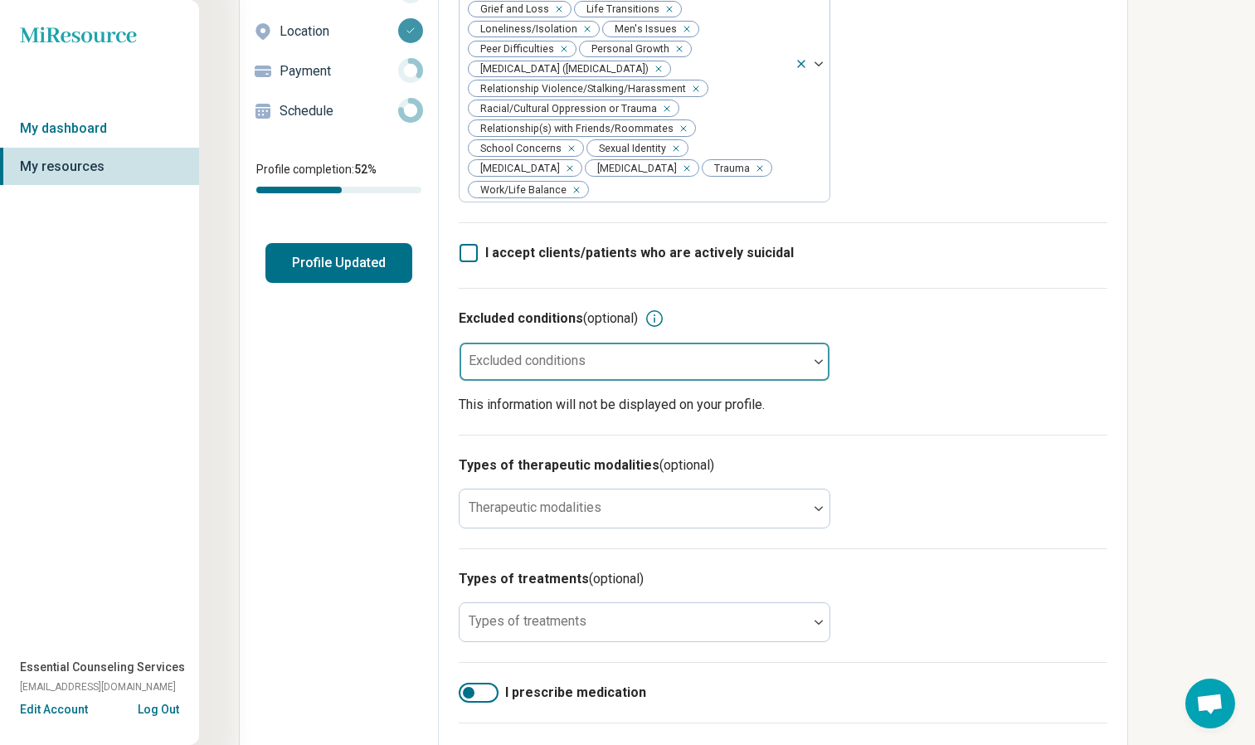
click at [814, 343] on div at bounding box center [819, 362] width 22 height 38
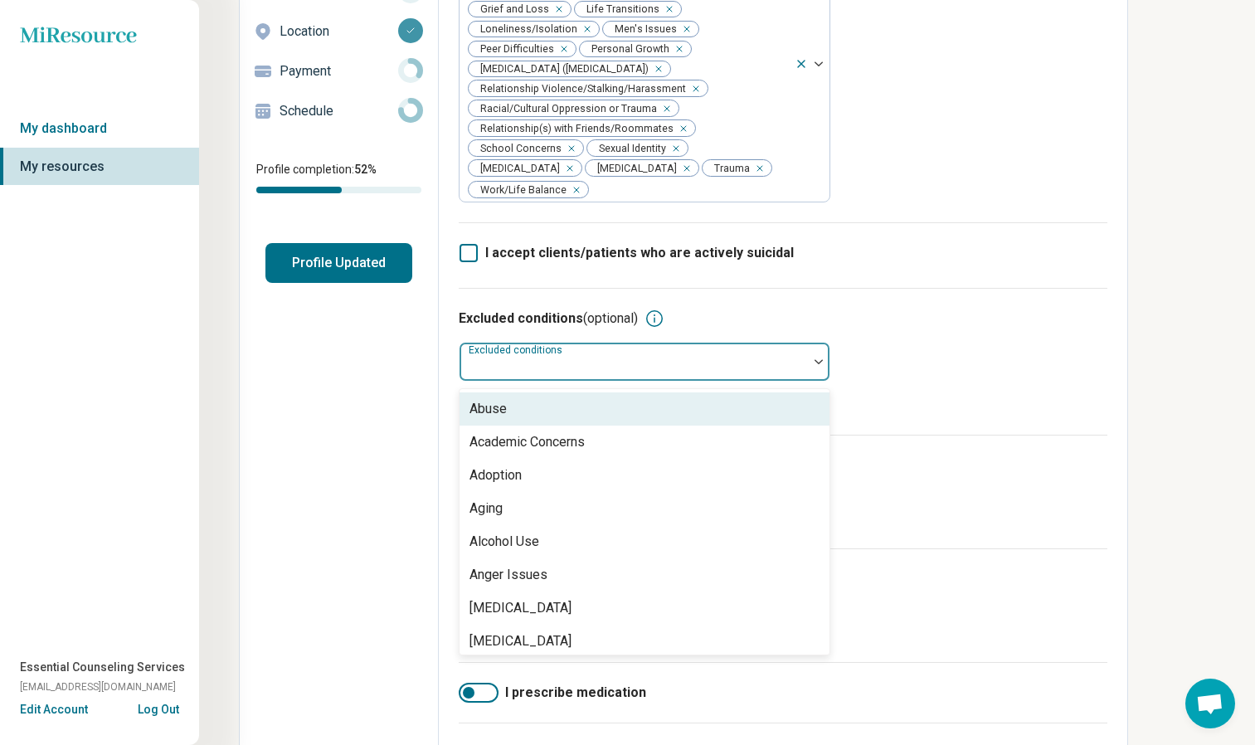
click at [1017, 309] on div "Excluded conditions (optional)" at bounding box center [783, 319] width 649 height 20
click at [801, 343] on div at bounding box center [634, 361] width 348 height 36
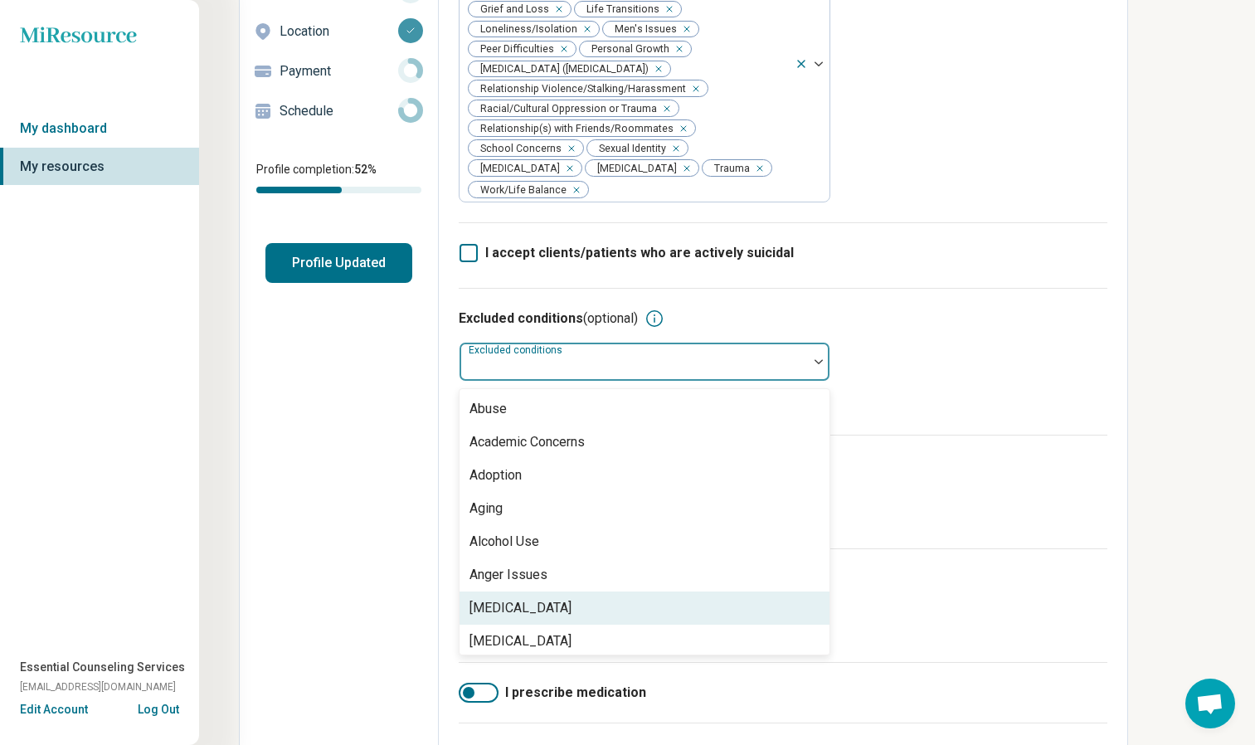
click at [687, 591] on div "Anorexia Nervosa" at bounding box center [645, 607] width 370 height 33
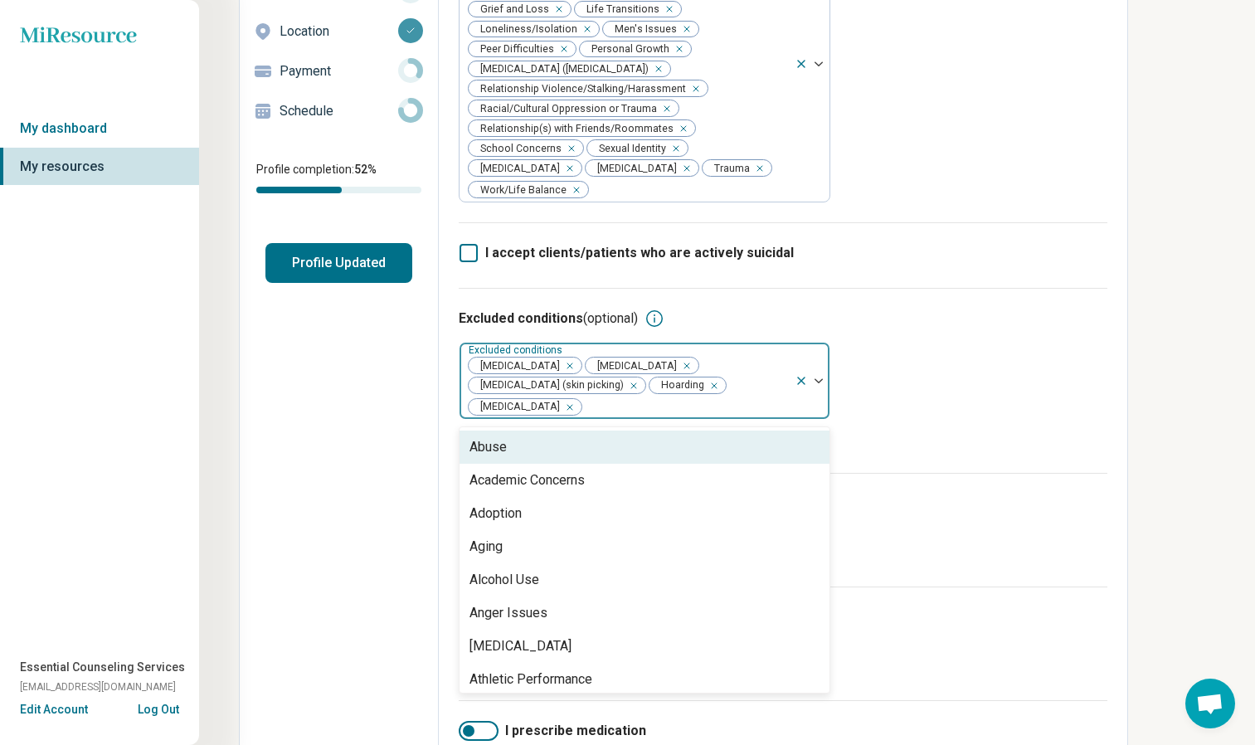
scroll to position [2097, 0]
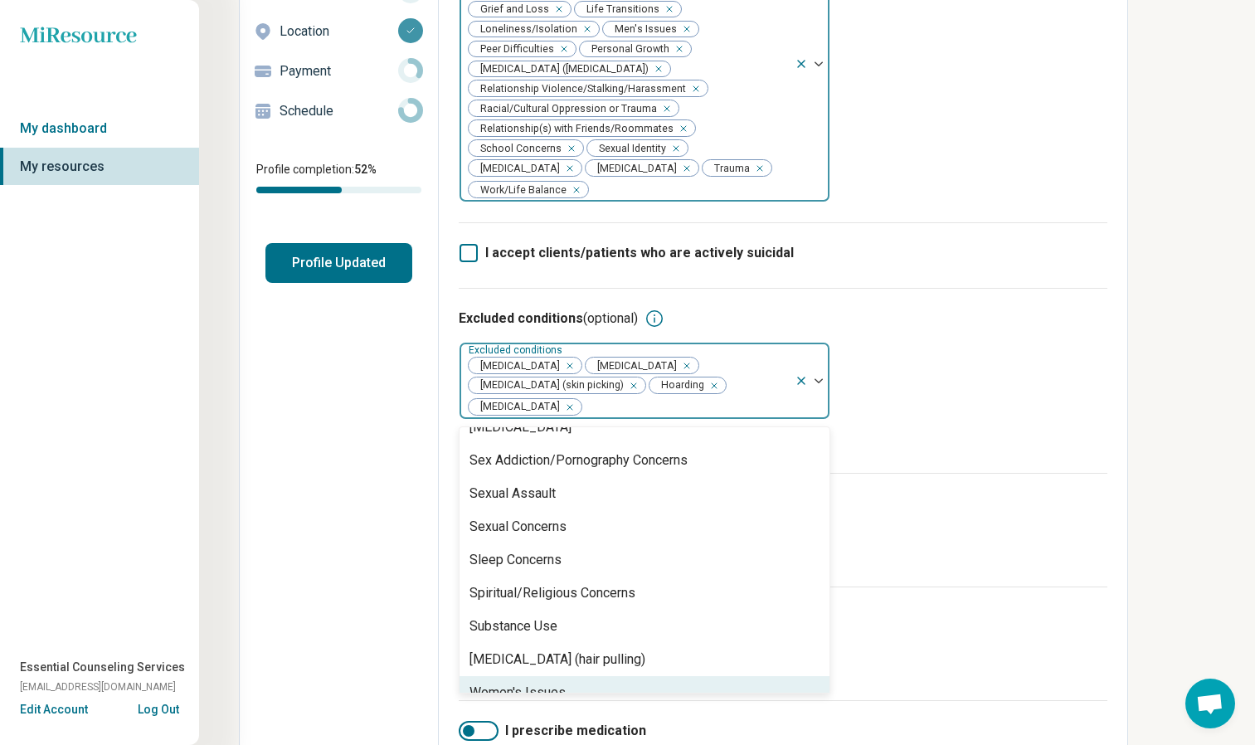
click at [819, 39] on div at bounding box center [812, 63] width 35 height 275
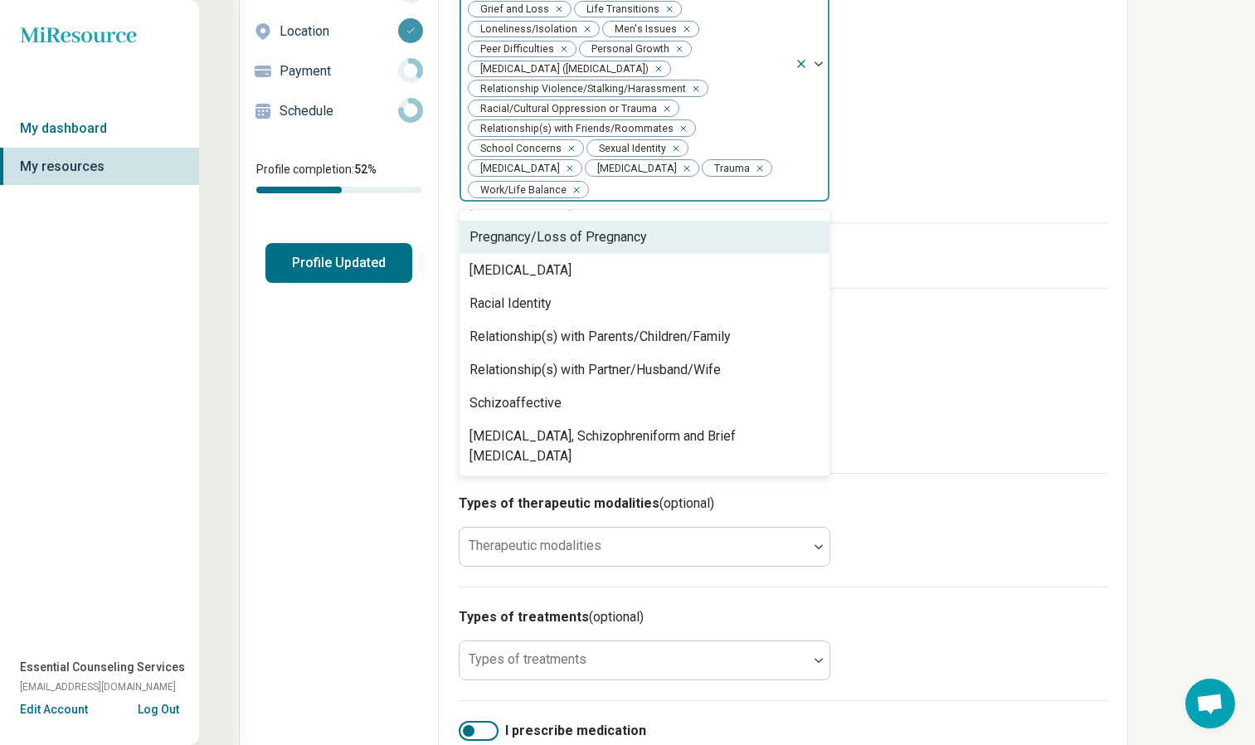
scroll to position [1884, 0]
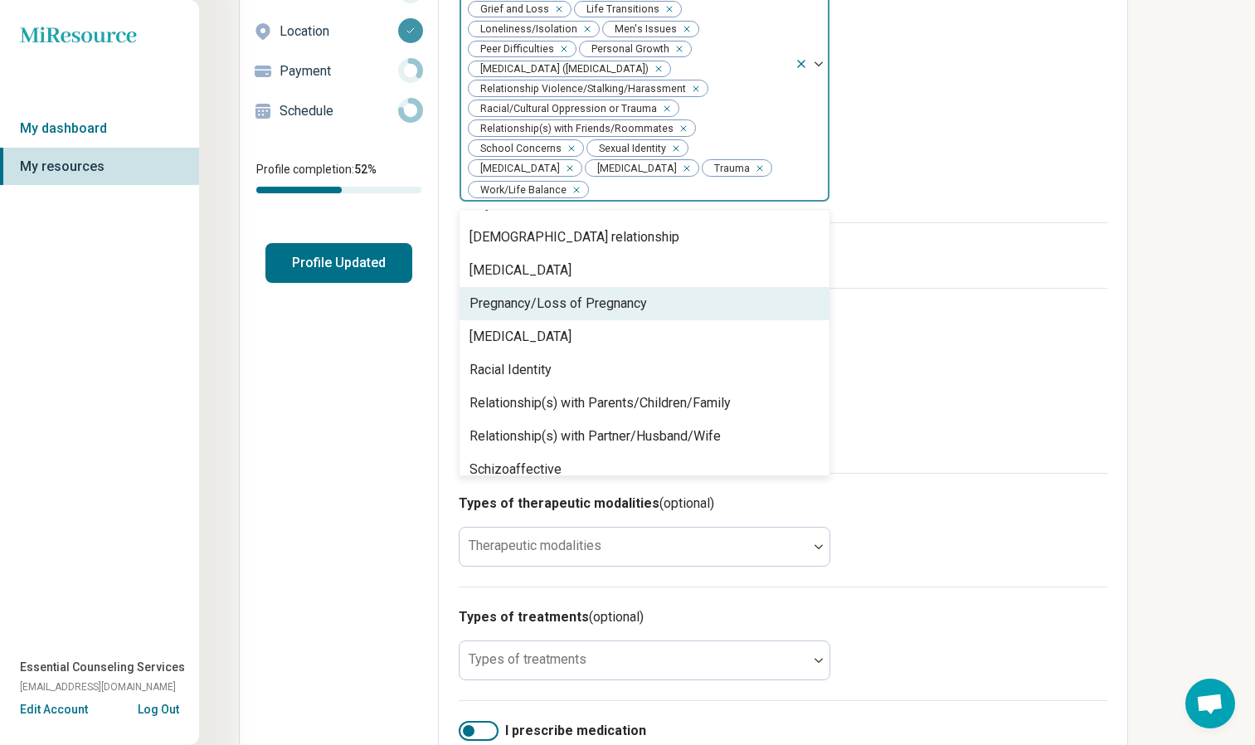
click at [1048, 312] on div "Excluded conditions (optional) Excluded conditions Anorexia Nervosa Bulimia Ner…" at bounding box center [783, 380] width 649 height 185
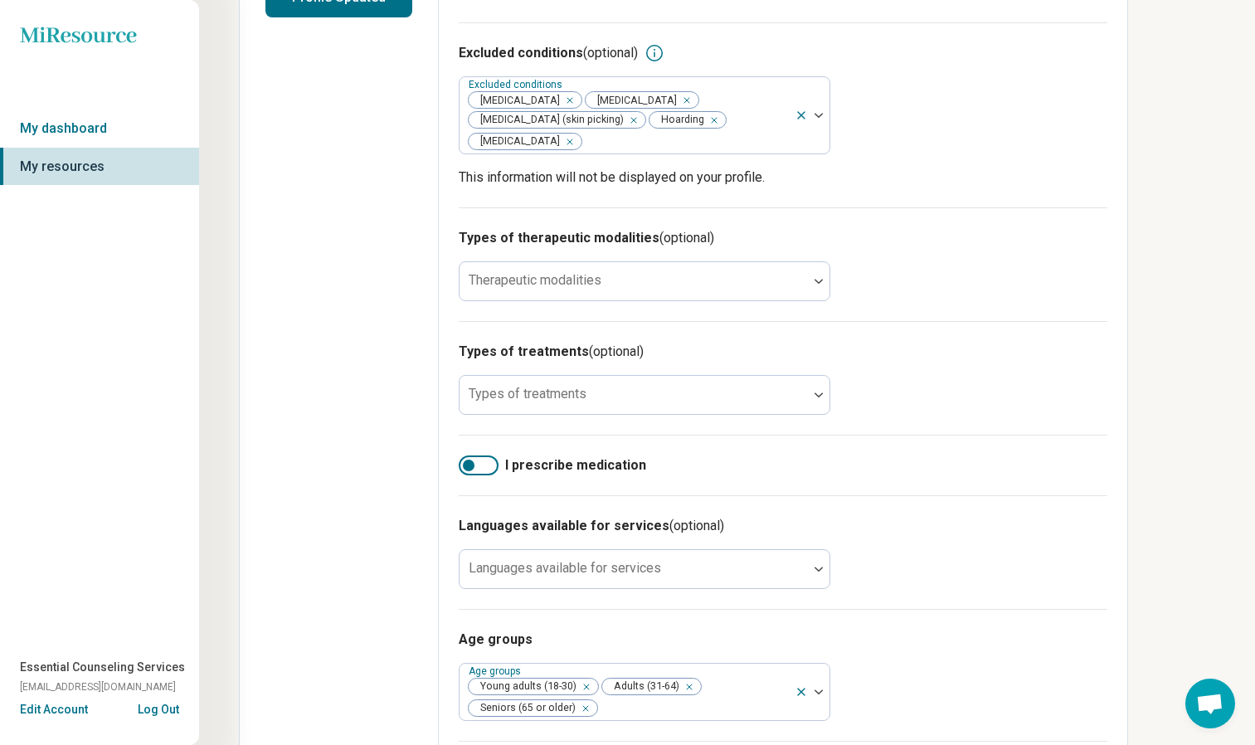
scroll to position [514, 0]
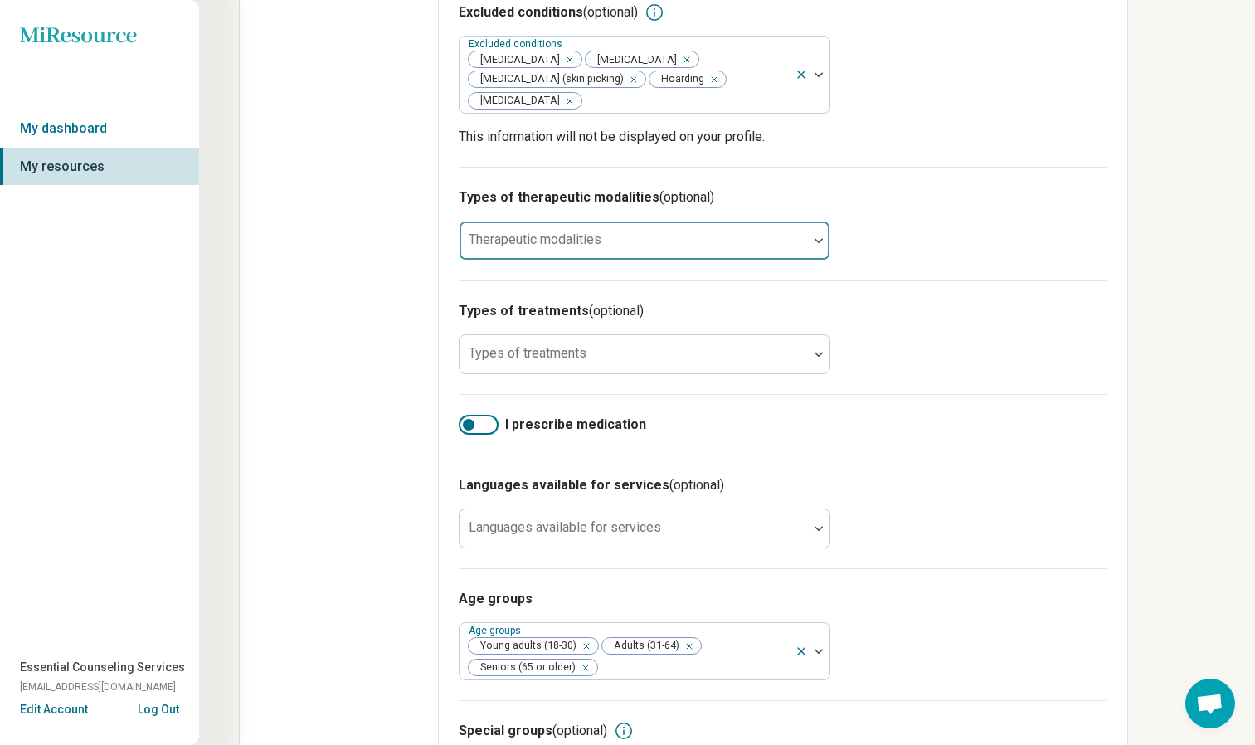
click at [766, 236] on div at bounding box center [633, 247] width 335 height 23
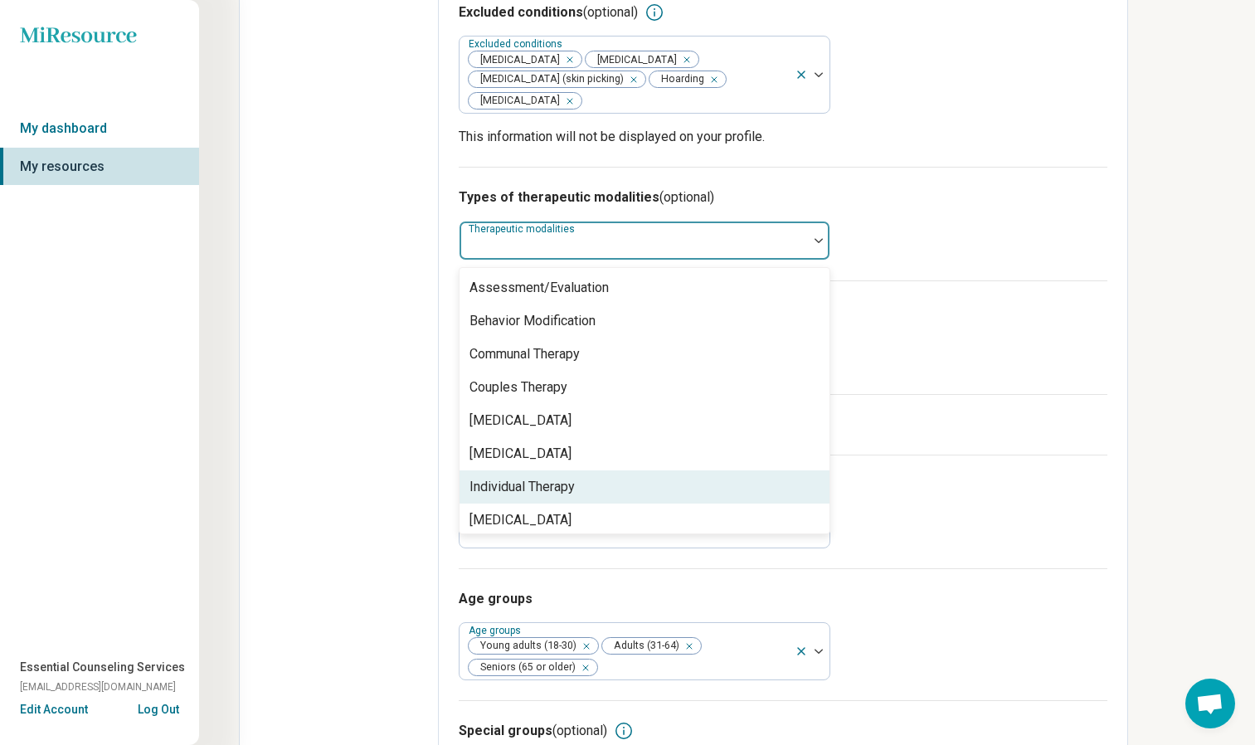
click at [614, 470] on div "Individual Therapy" at bounding box center [645, 486] width 370 height 33
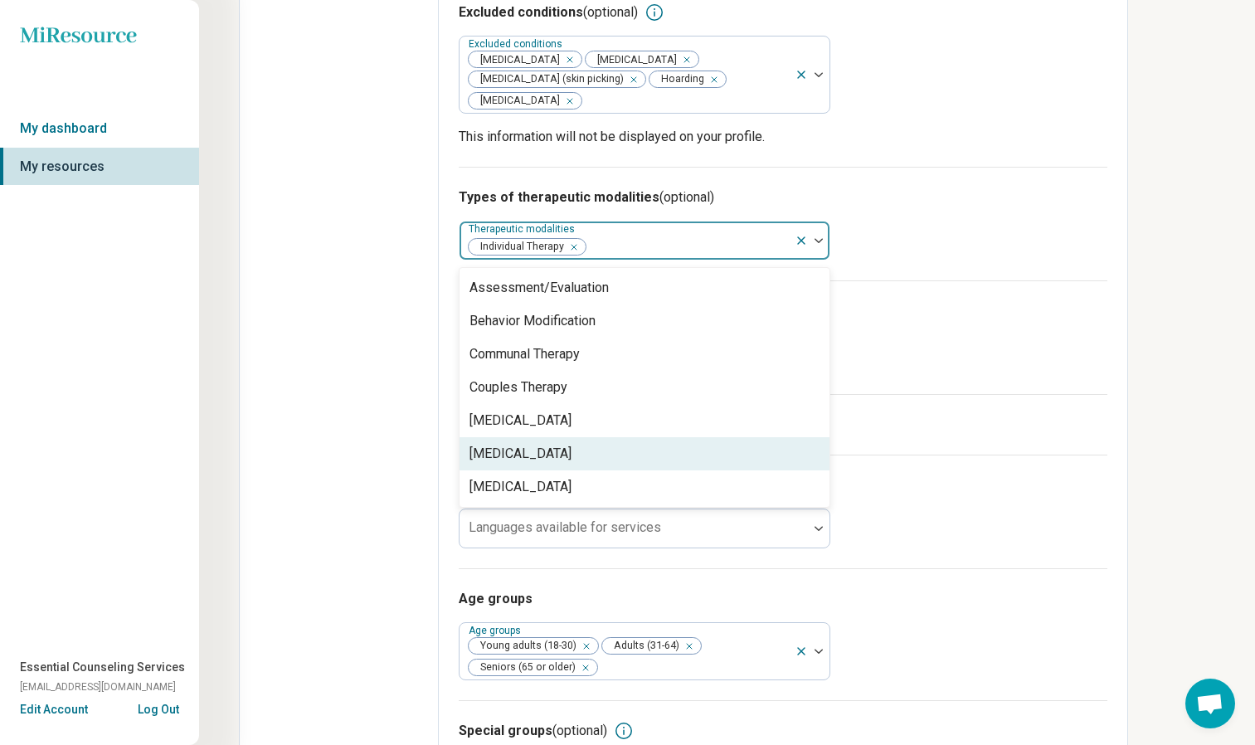
click at [951, 282] on div "Types of treatments (optional) Types of treatments" at bounding box center [783, 337] width 649 height 114
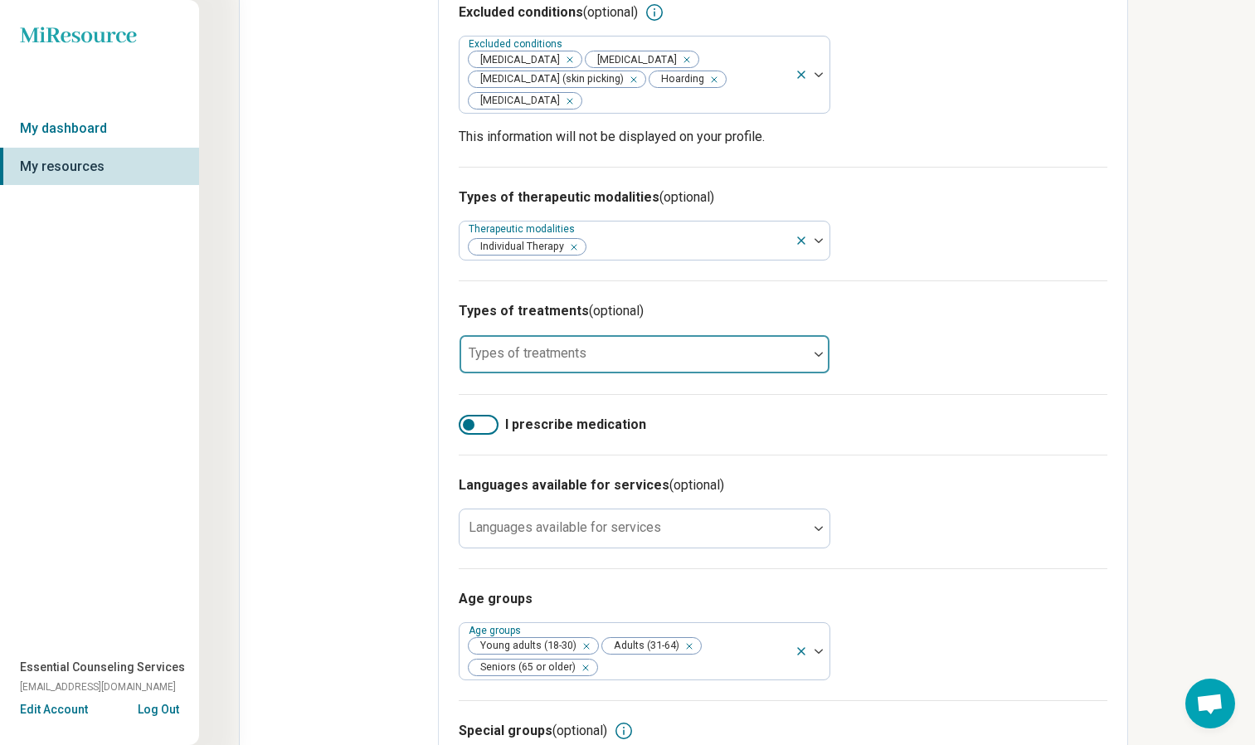
click at [666, 349] on div at bounding box center [633, 360] width 335 height 23
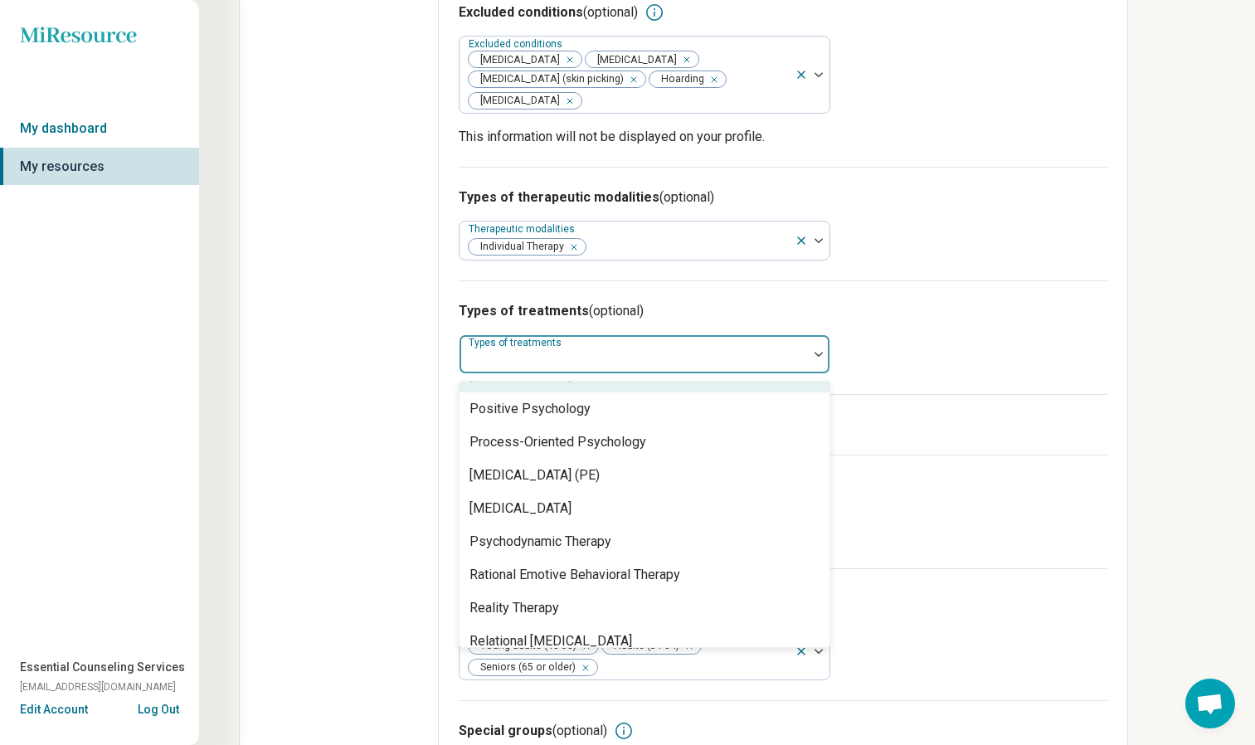
scroll to position [2614, 0]
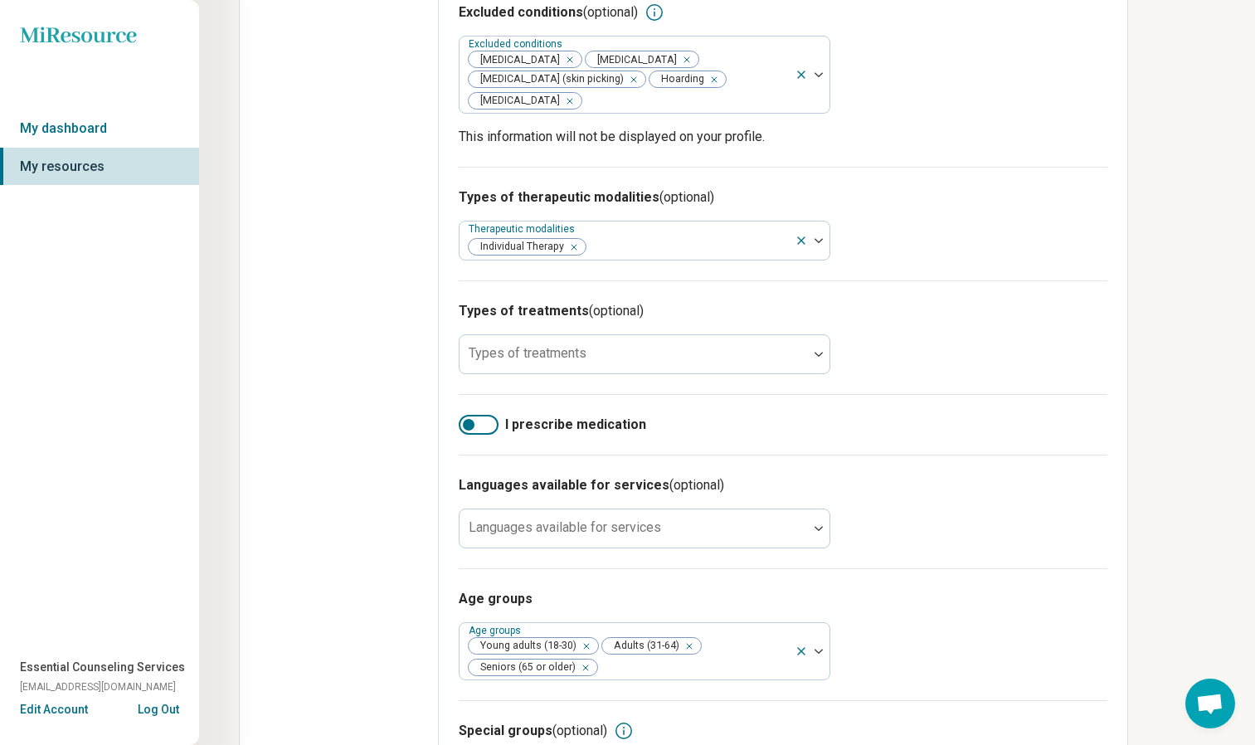
click at [1131, 517] on div "Edit profile Discard changes Save Edit profile General Specialty Credentials Lo…" at bounding box center [690, 160] width 902 height 1349
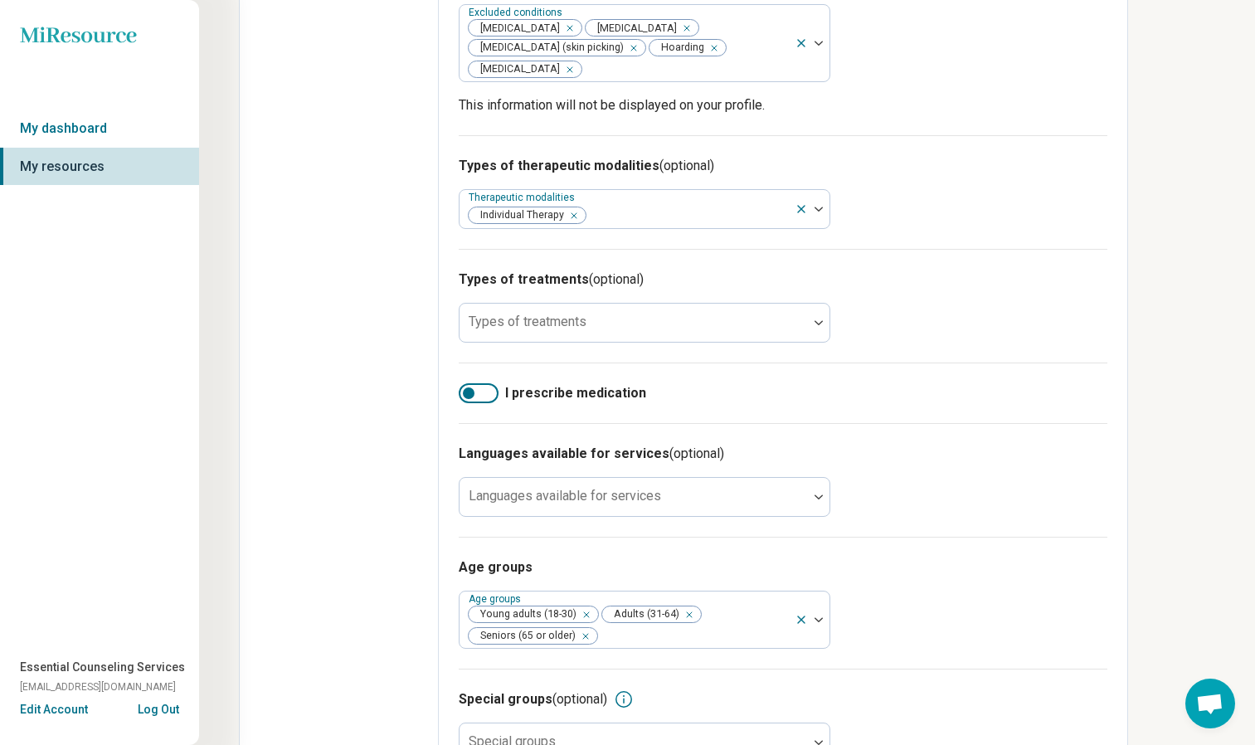
scroll to position [547, 0]
click at [476, 382] on div at bounding box center [479, 392] width 40 height 20
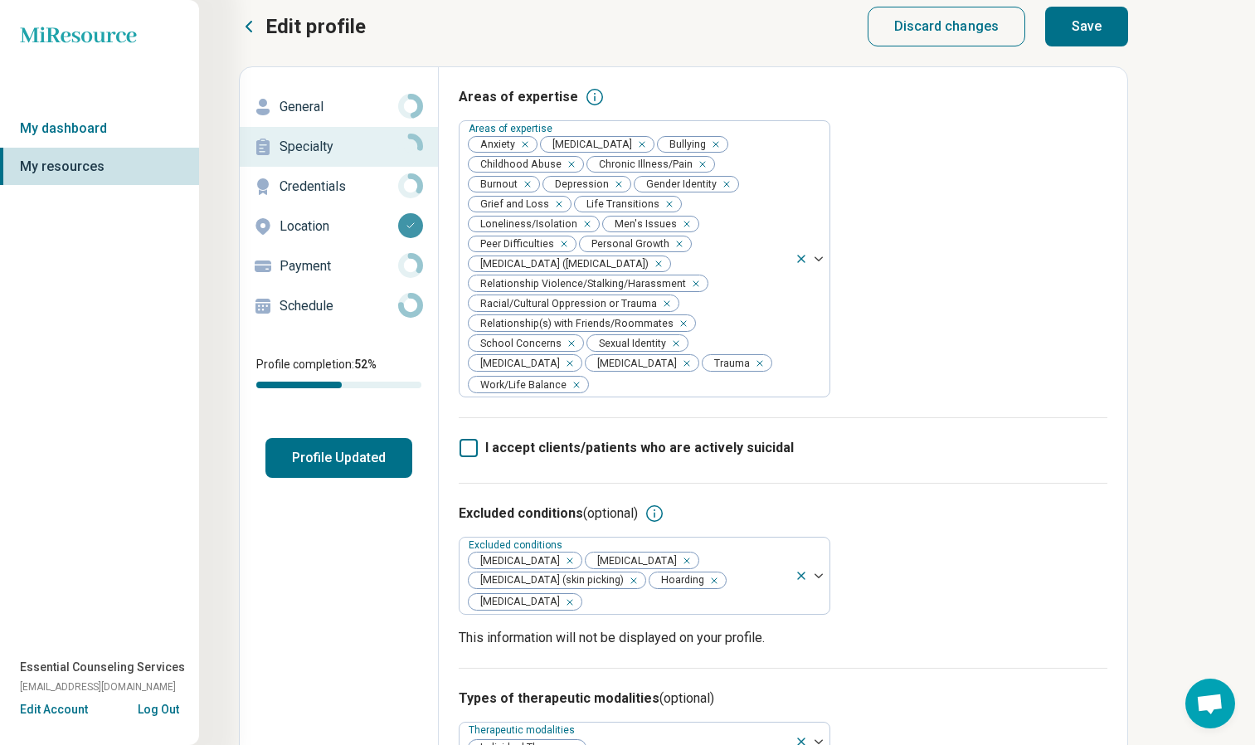
scroll to position [0, 0]
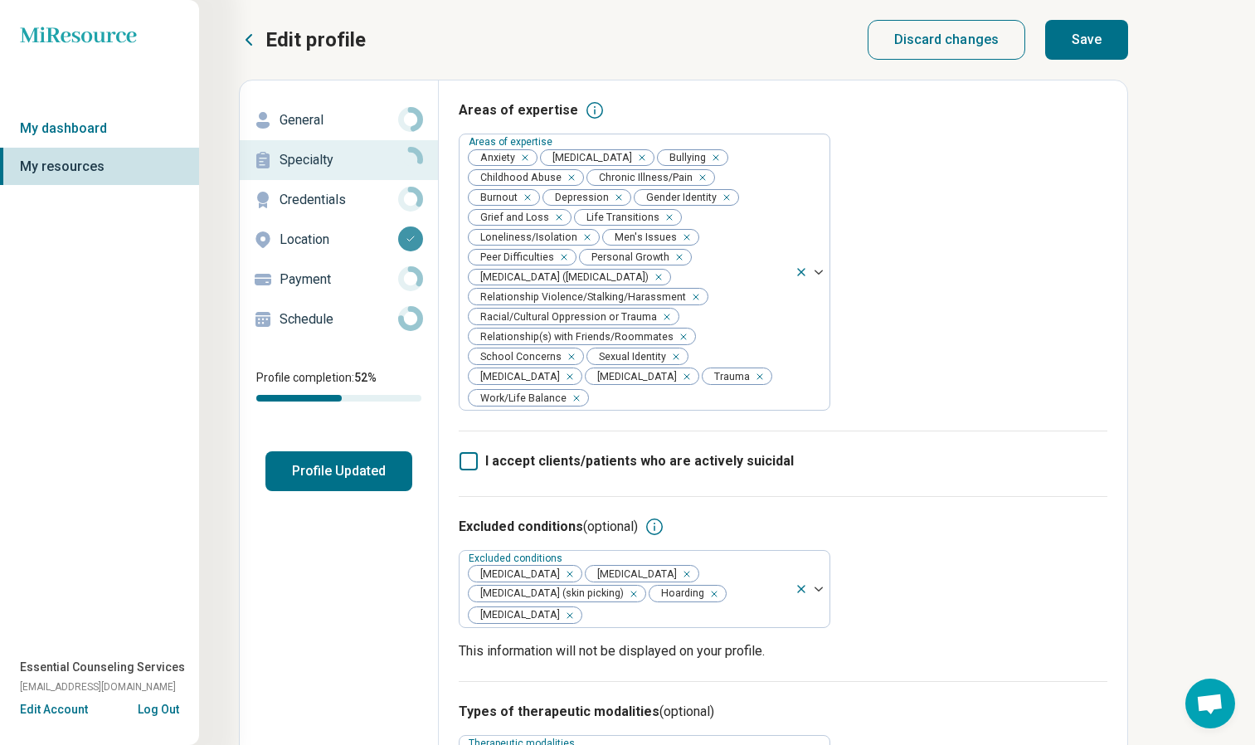
click at [1092, 41] on button "Save" at bounding box center [1086, 40] width 83 height 40
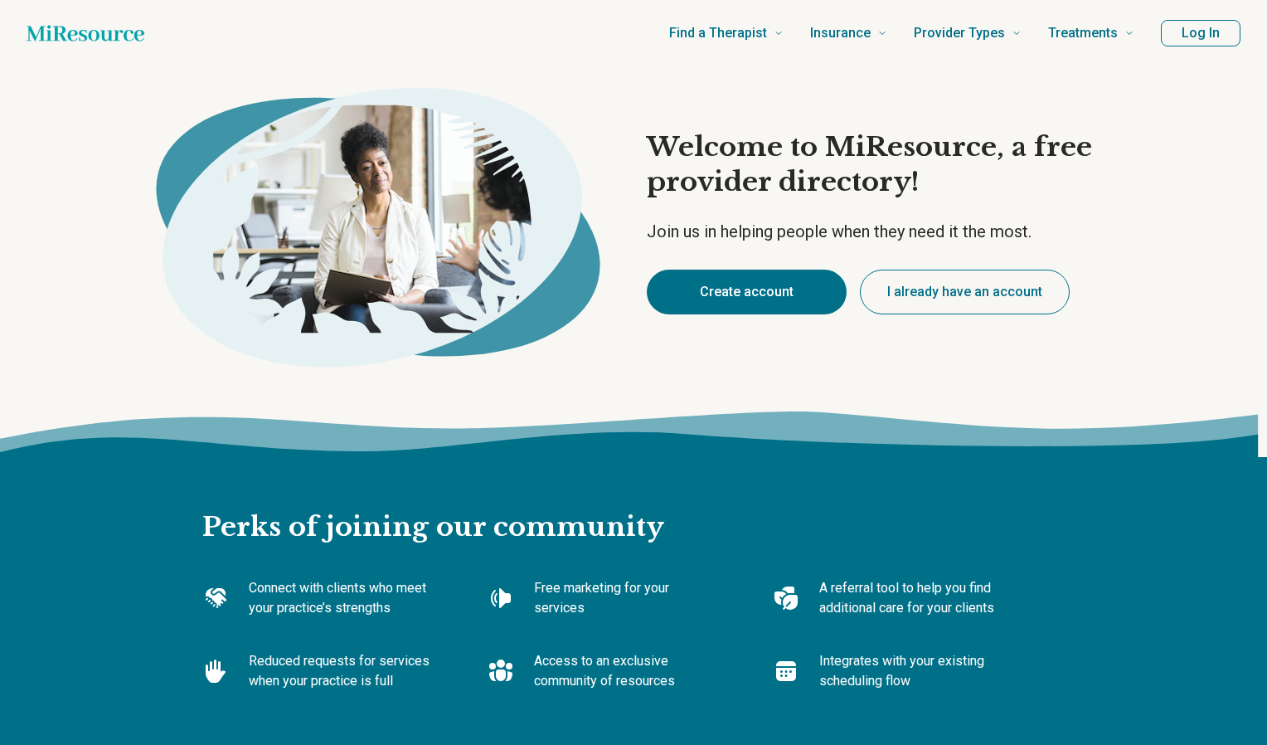
type textarea "*"
